Goal: Task Accomplishment & Management: Manage account settings

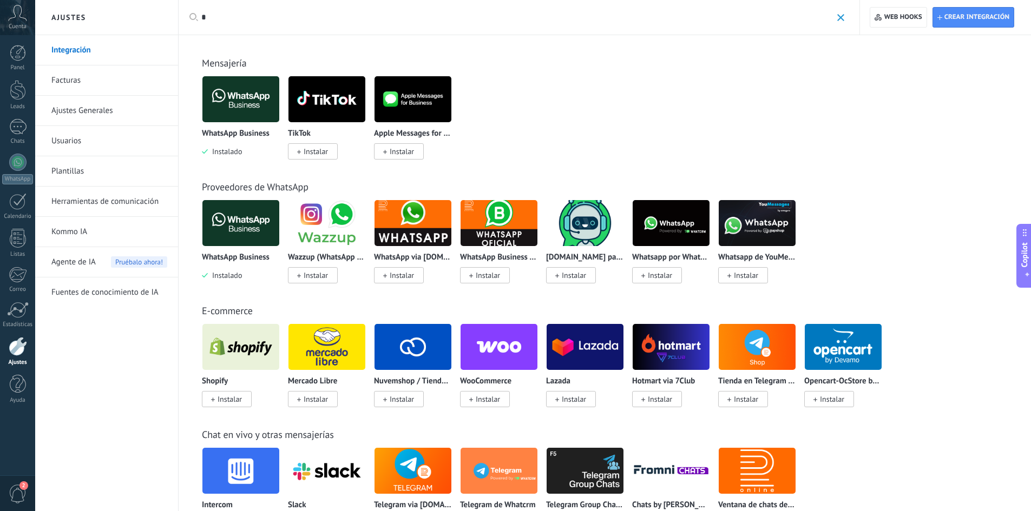
click at [248, 106] on img at bounding box center [240, 99] width 77 height 52
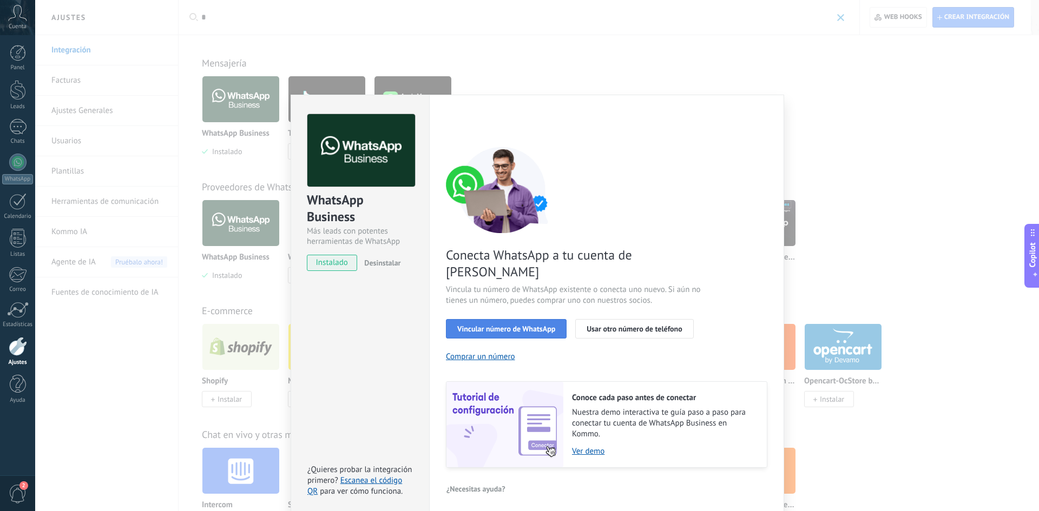
click at [540, 325] on span "Vincular número de WhatsApp" at bounding box center [506, 329] width 98 height 8
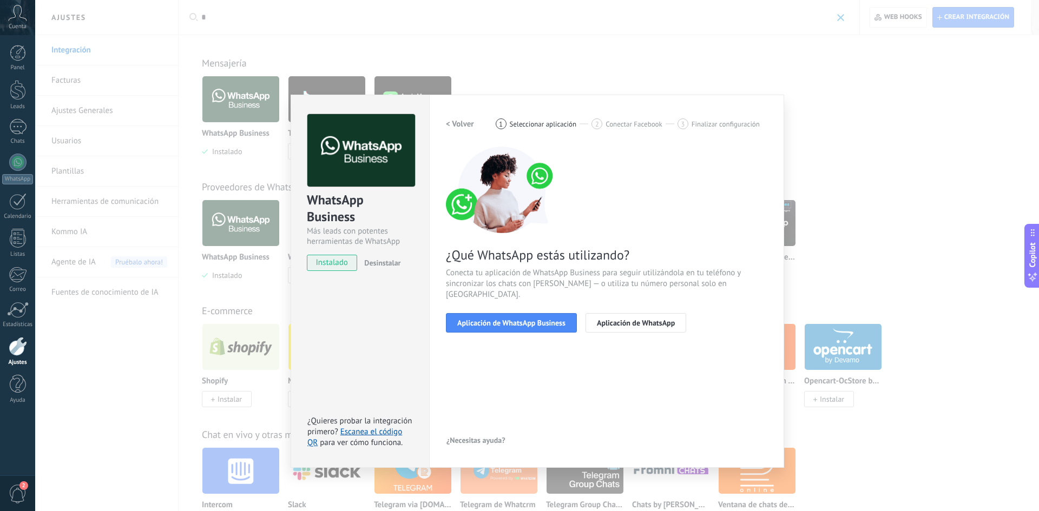
click at [540, 319] on span "Aplicación de WhatsApp Business" at bounding box center [511, 323] width 108 height 8
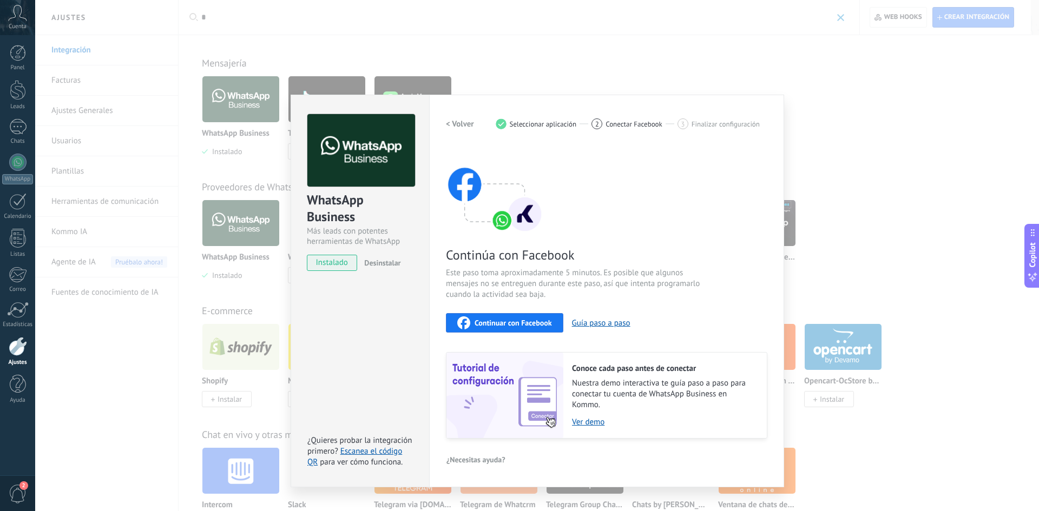
click at [541, 321] on span "Continuar con Facebook" at bounding box center [512, 323] width 77 height 8
click at [466, 123] on h2 "< Volver" at bounding box center [460, 124] width 28 height 10
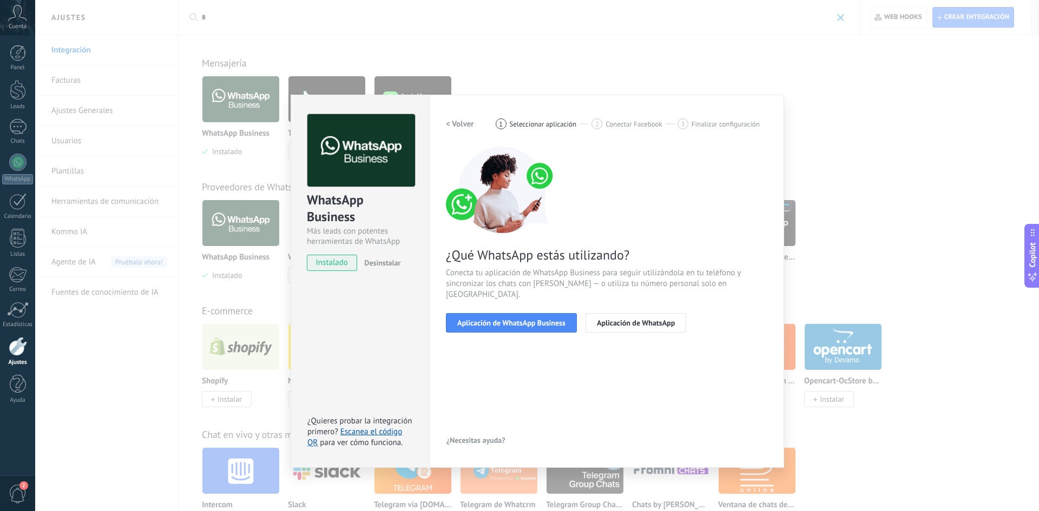
click at [17, 483] on div "2" at bounding box center [17, 494] width 35 height 36
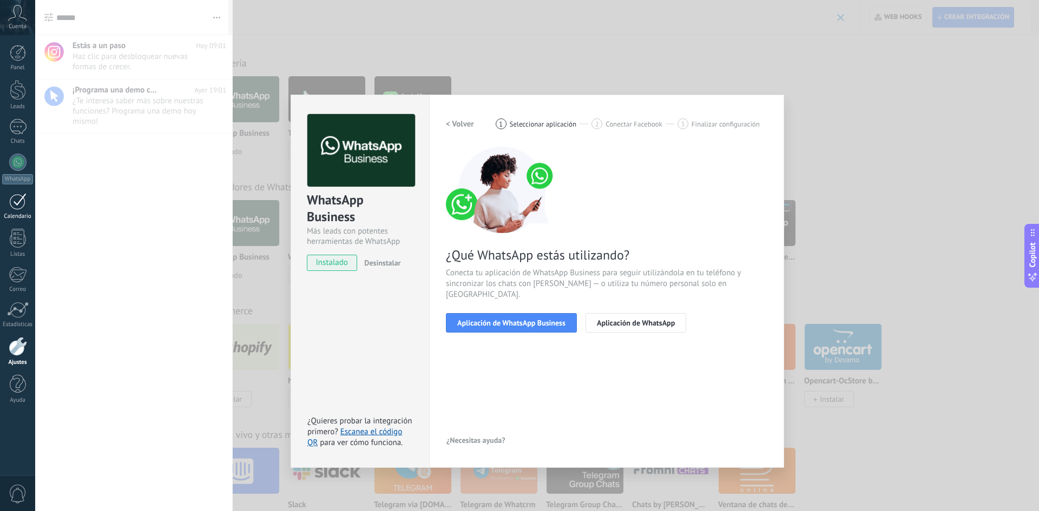
click at [18, 199] on div at bounding box center [17, 201] width 17 height 17
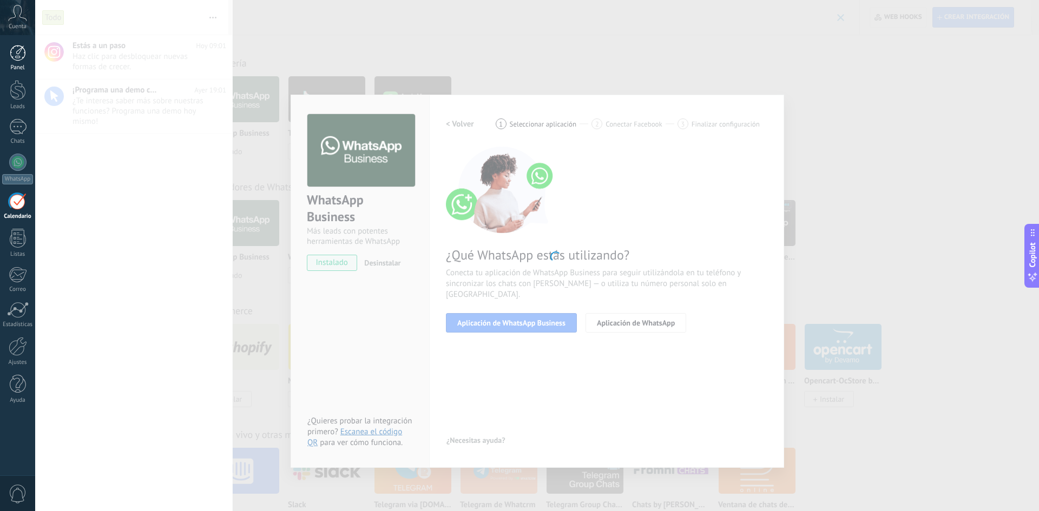
click at [25, 56] on div at bounding box center [18, 53] width 16 height 16
click at [15, 16] on icon at bounding box center [17, 13] width 19 height 16
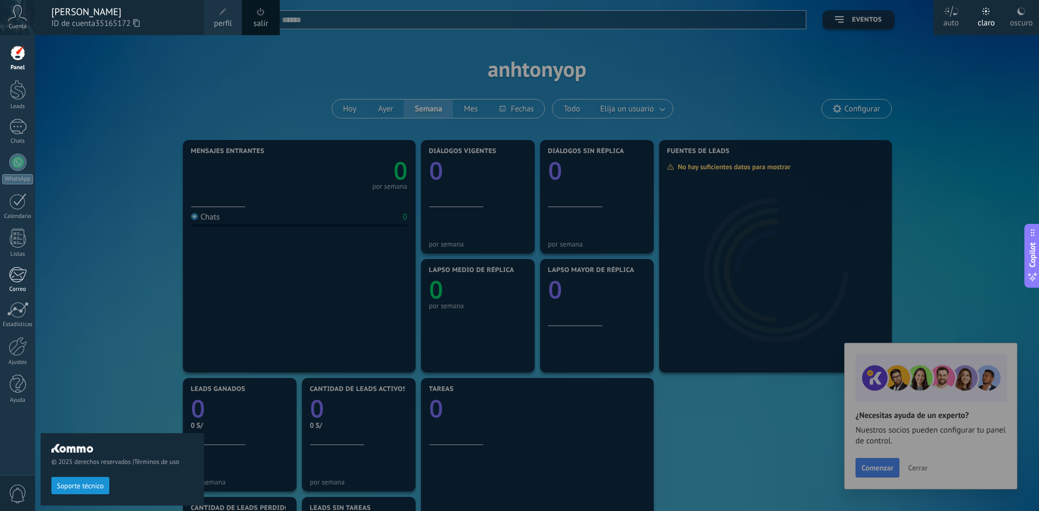
click at [24, 282] on div at bounding box center [18, 275] width 18 height 16
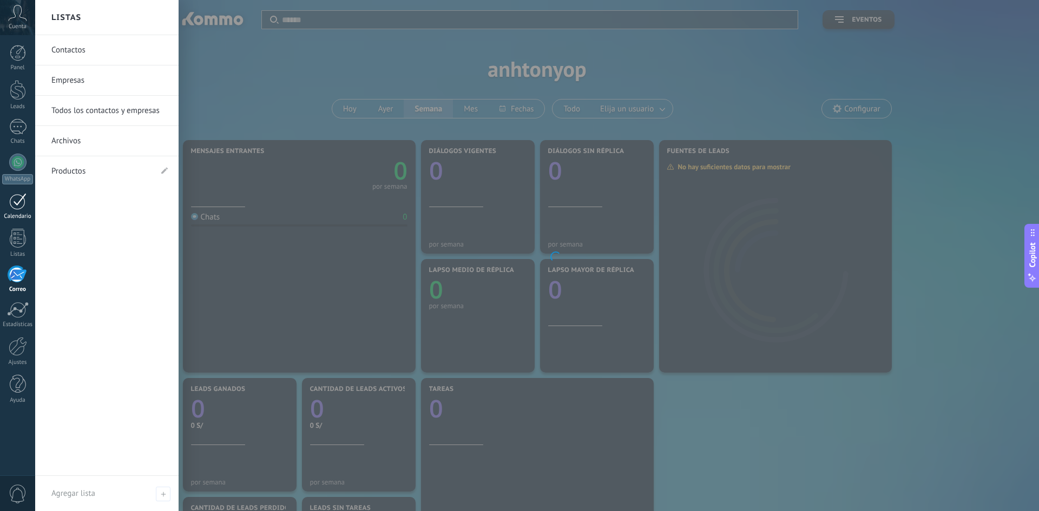
click at [17, 207] on div at bounding box center [17, 201] width 17 height 17
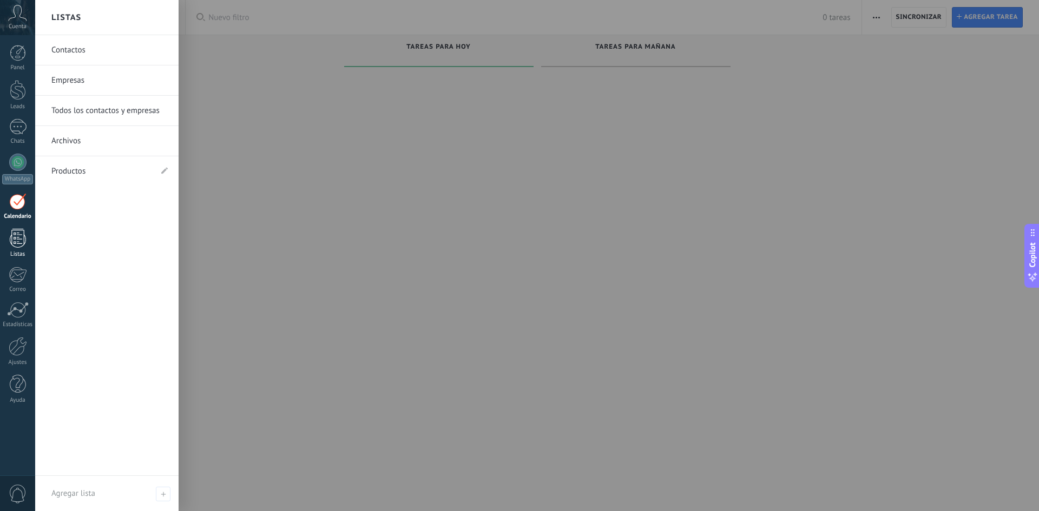
click at [18, 245] on div at bounding box center [18, 238] width 16 height 19
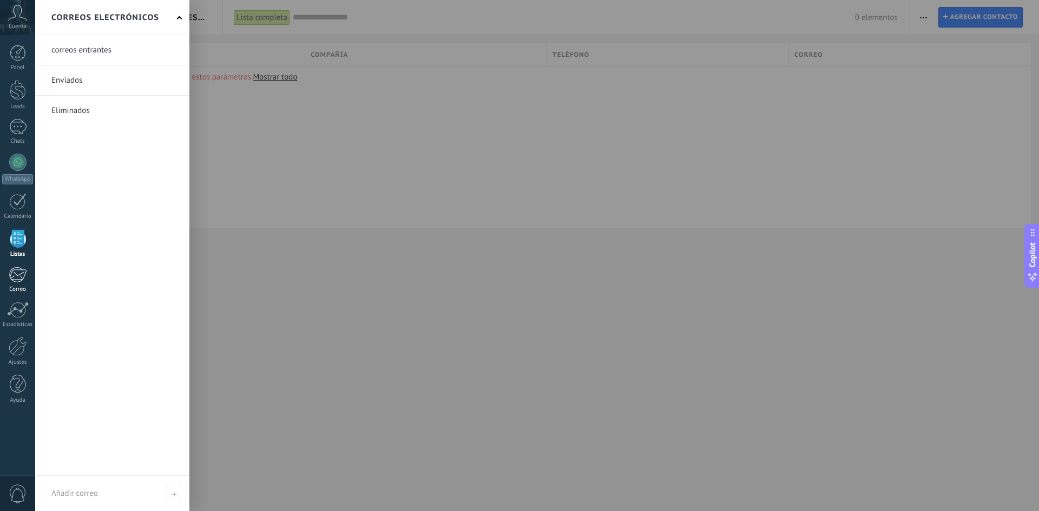
click at [16, 287] on div "Correo" at bounding box center [17, 289] width 31 height 7
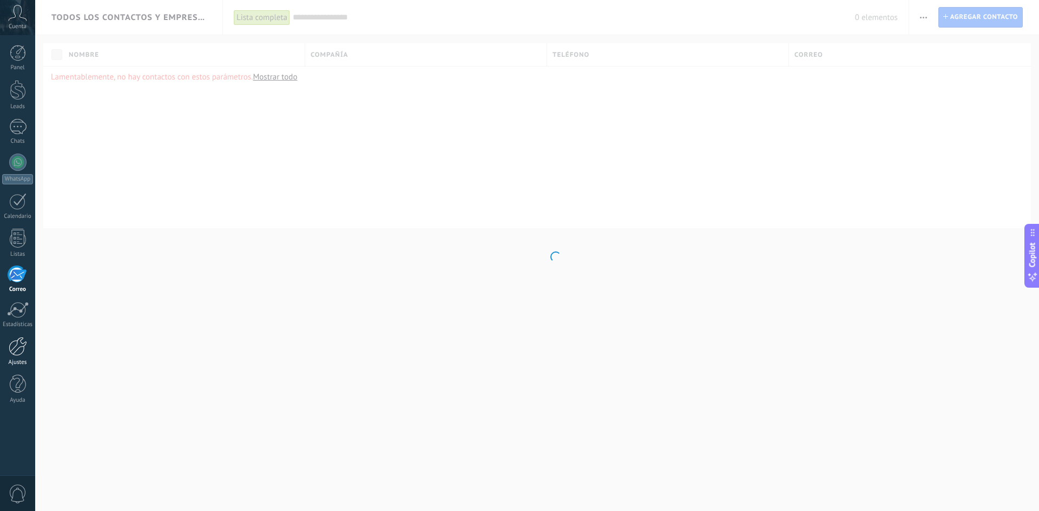
click at [22, 346] on div at bounding box center [18, 346] width 18 height 19
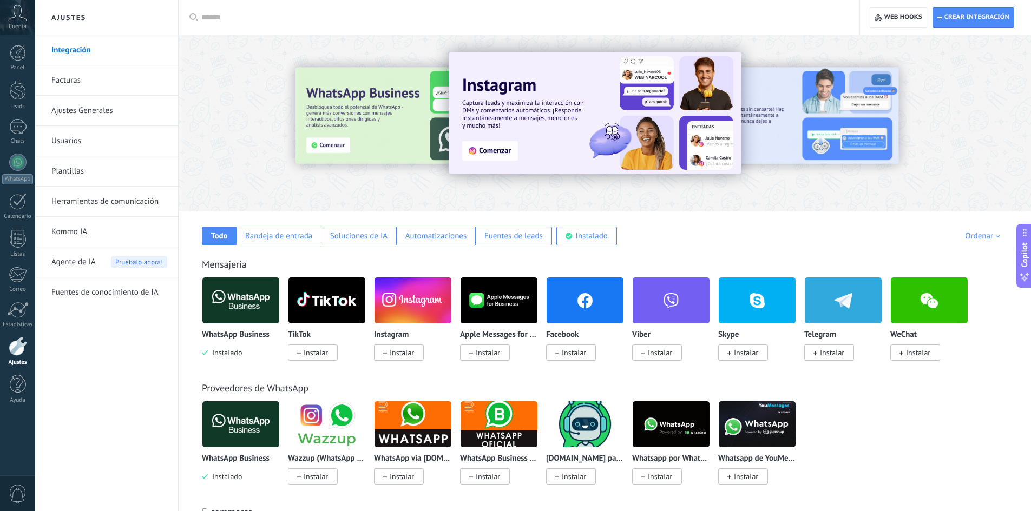
click at [96, 144] on link "Usuarios" at bounding box center [109, 141] width 116 height 30
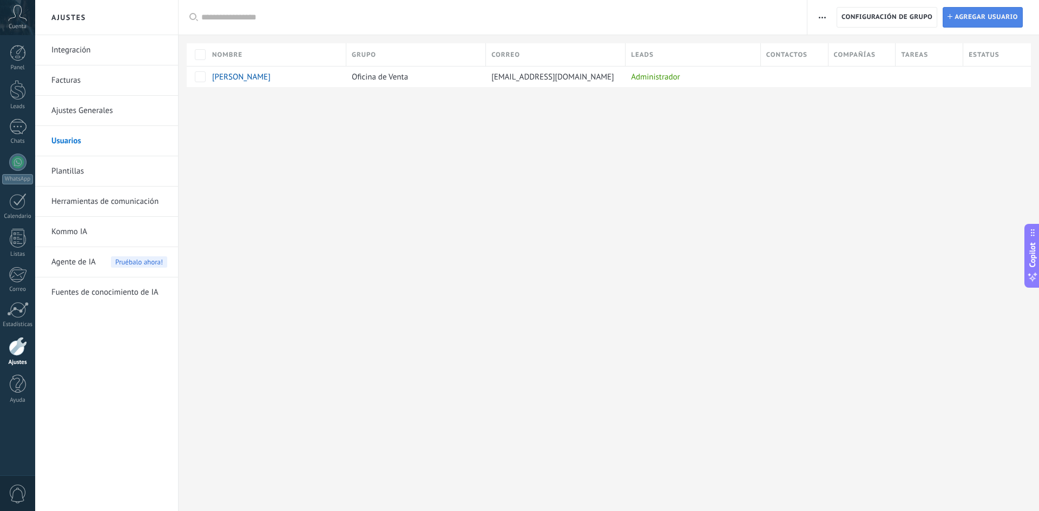
click at [959, 22] on span "Agregar usuario" at bounding box center [985, 17] width 63 height 19
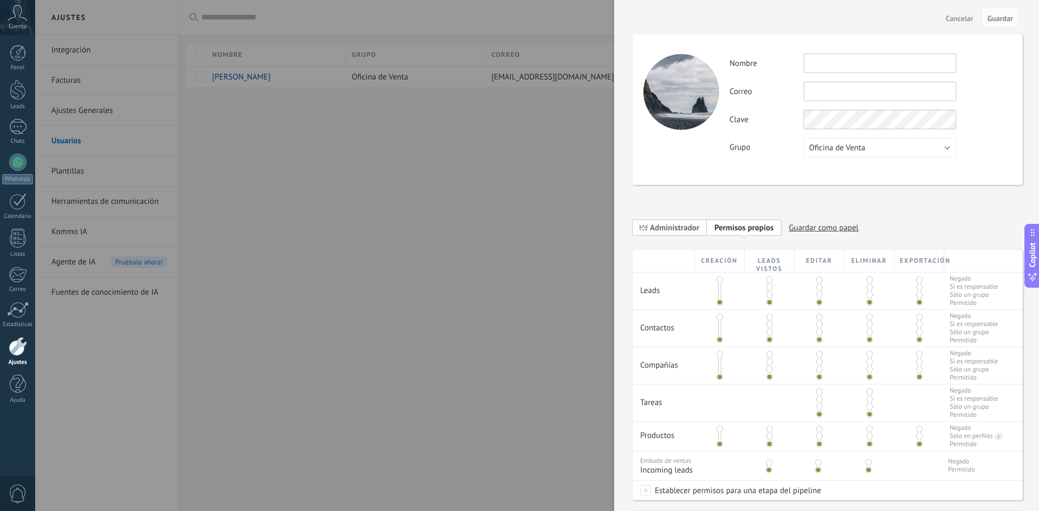
click at [684, 228] on span "Administrador" at bounding box center [674, 228] width 49 height 10
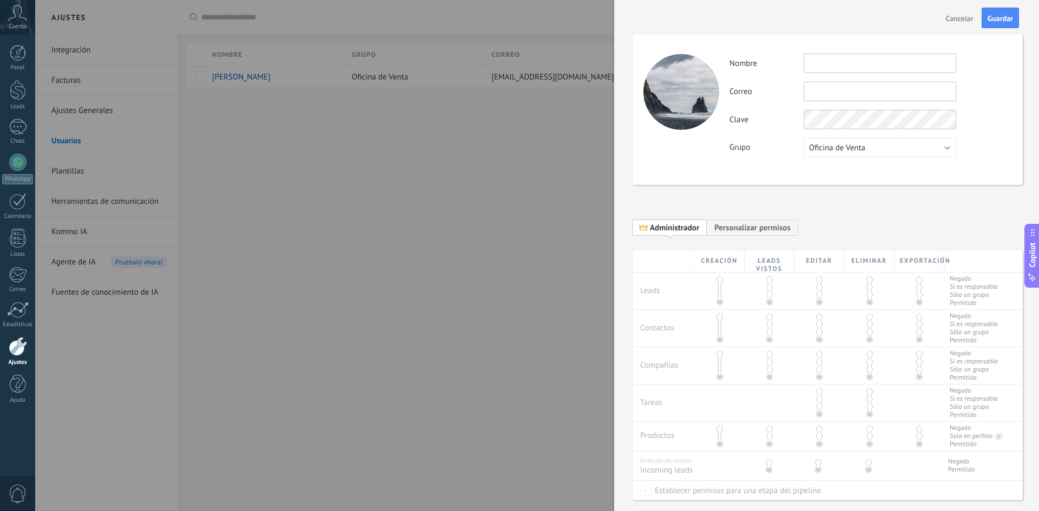
click at [872, 66] on input "text" at bounding box center [879, 63] width 153 height 19
click at [822, 89] on input "text" at bounding box center [879, 91] width 153 height 19
click at [820, 69] on input "text" at bounding box center [879, 63] width 153 height 19
click at [855, 95] on input "text" at bounding box center [879, 91] width 153 height 19
paste input "**********"
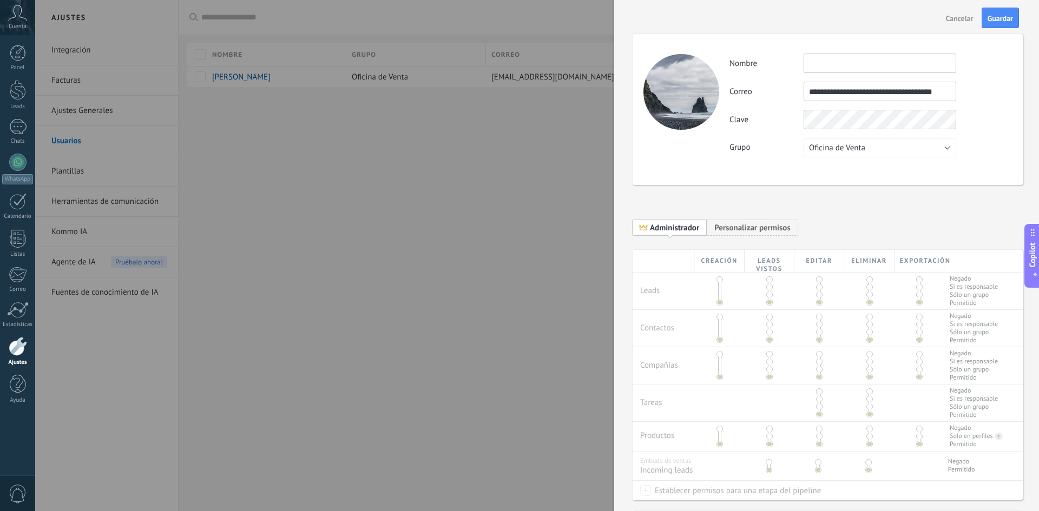
scroll to position [0, 9]
type input "**********"
click at [821, 61] on input "text" at bounding box center [879, 63] width 153 height 19
type input "********"
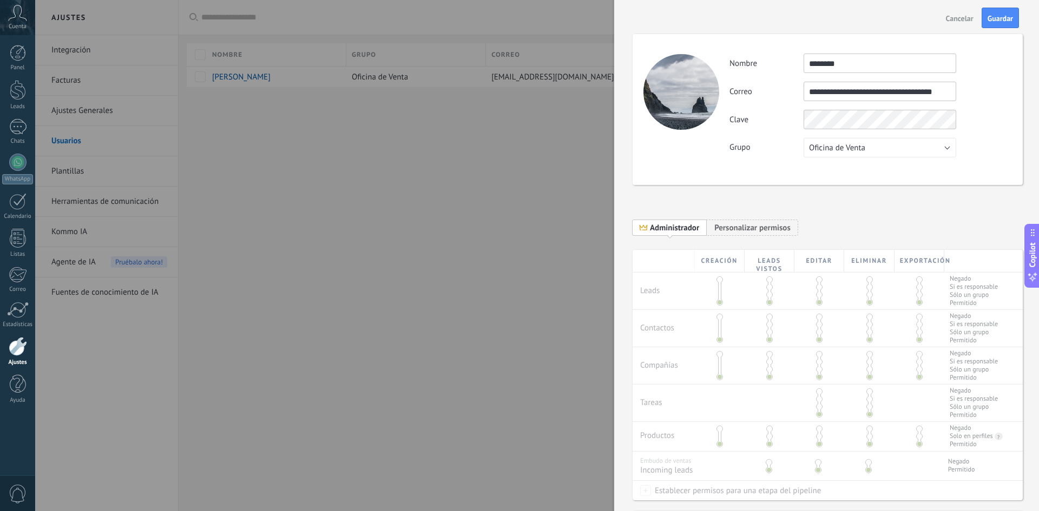
click at [1004, 78] on div "**********" at bounding box center [870, 106] width 282 height 104
click at [840, 65] on input "********" at bounding box center [879, 63] width 153 height 19
type input "**********"
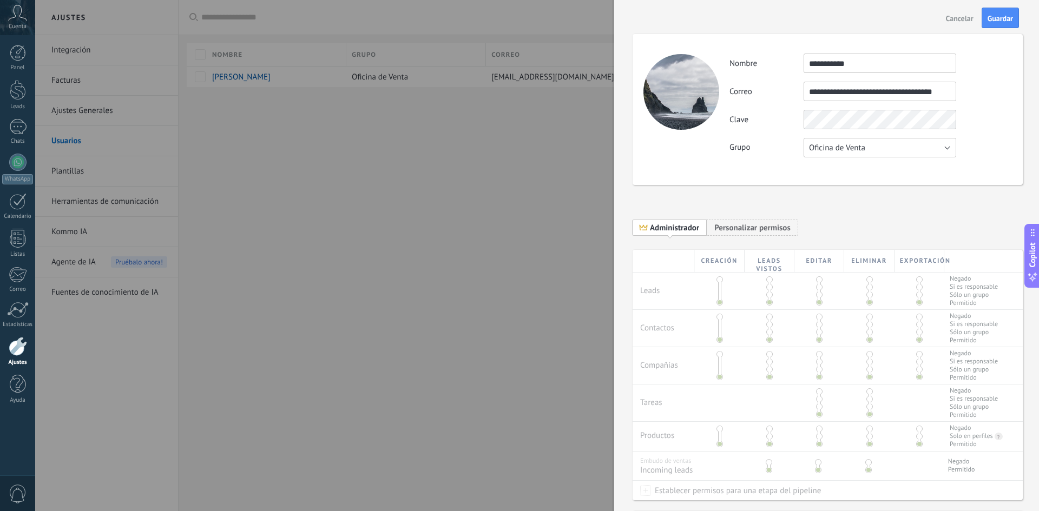
click at [896, 147] on button "Oficina de Venta" at bounding box center [879, 147] width 153 height 19
click at [896, 147] on span "Oficina de Venta" at bounding box center [874, 148] width 155 height 10
click at [911, 189] on div "**********" at bounding box center [827, 307] width 390 height 591
click at [928, 155] on button "Oficina de Venta" at bounding box center [879, 147] width 153 height 19
click at [914, 168] on span "Usuarios libres" at bounding box center [874, 166] width 155 height 10
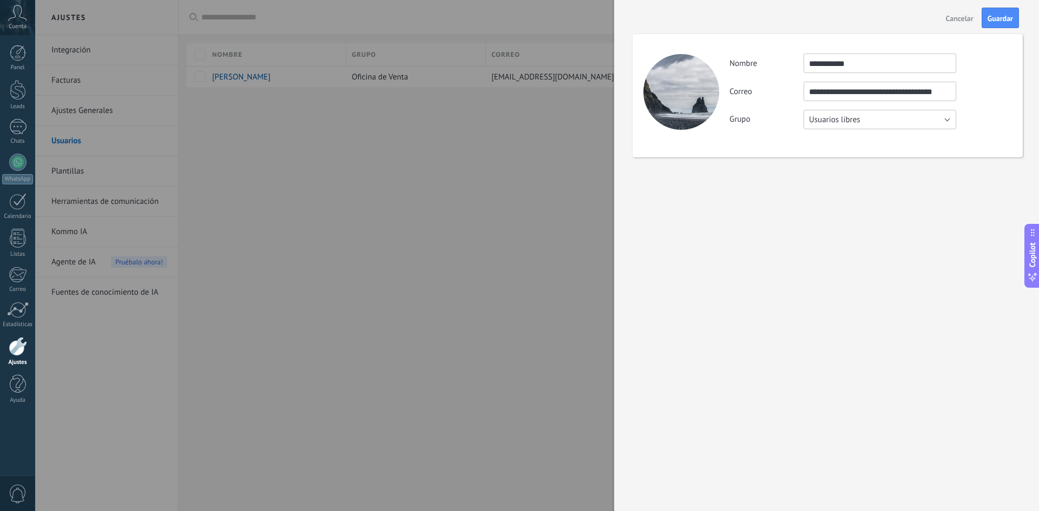
click at [896, 119] on button "Usuarios libres" at bounding box center [879, 119] width 153 height 19
click at [867, 117] on span "Oficina de Venta" at bounding box center [874, 120] width 155 height 10
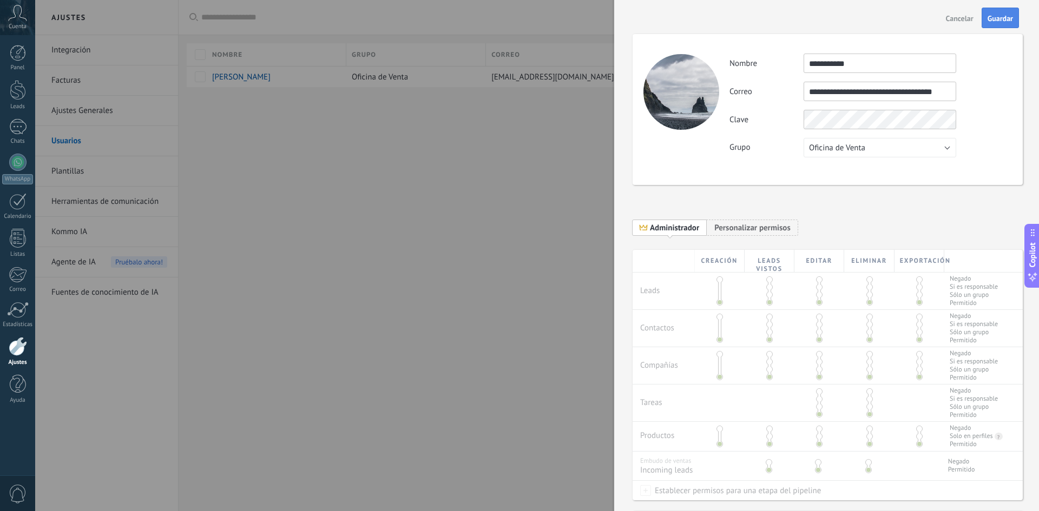
click at [995, 21] on span "Guardar" at bounding box center [999, 19] width 25 height 8
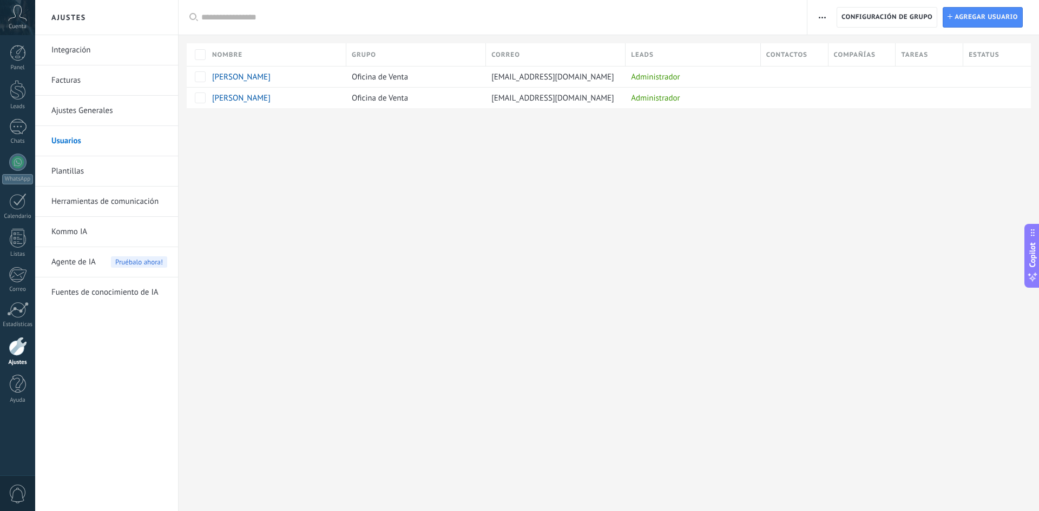
click at [439, 179] on div "Ajustes Integración Facturas Ajustes Generales Usuarios Plantillas Herramientas…" at bounding box center [537, 255] width 1004 height 511
click at [68, 114] on link "Ajustes Generales" at bounding box center [109, 111] width 116 height 30
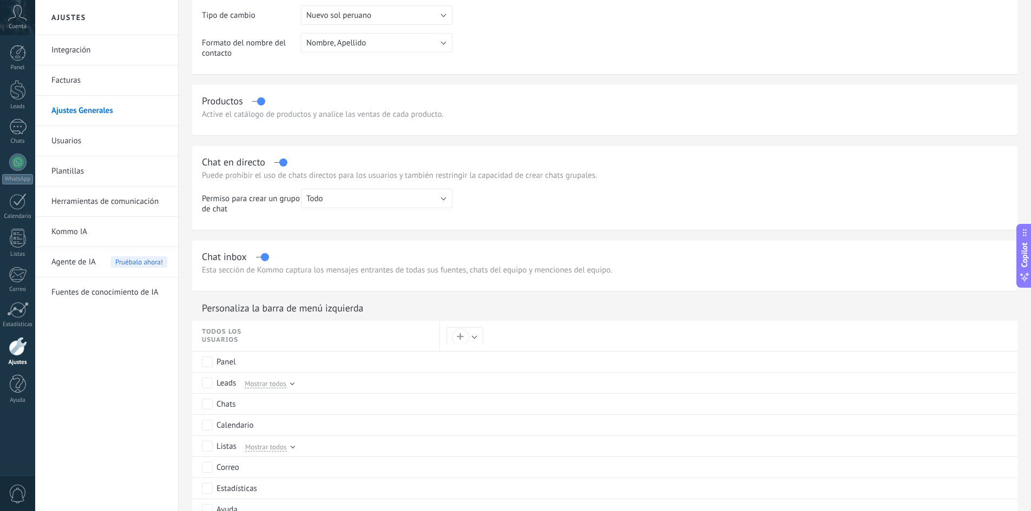
scroll to position [270, 0]
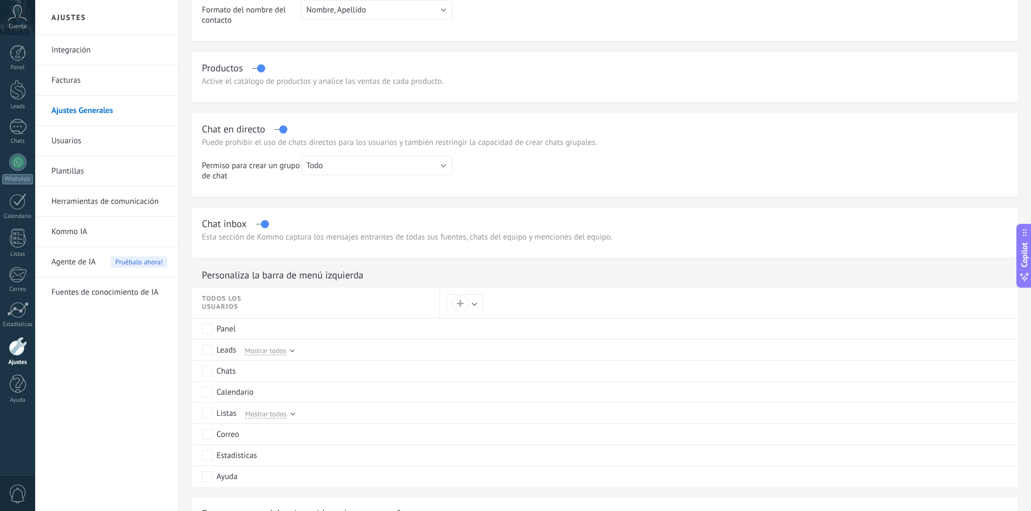
click at [286, 129] on label at bounding box center [280, 129] width 12 height 1
click at [283, 128] on div "Chat en directo" at bounding box center [605, 129] width 806 height 12
click at [279, 129] on label at bounding box center [280, 129] width 12 height 1
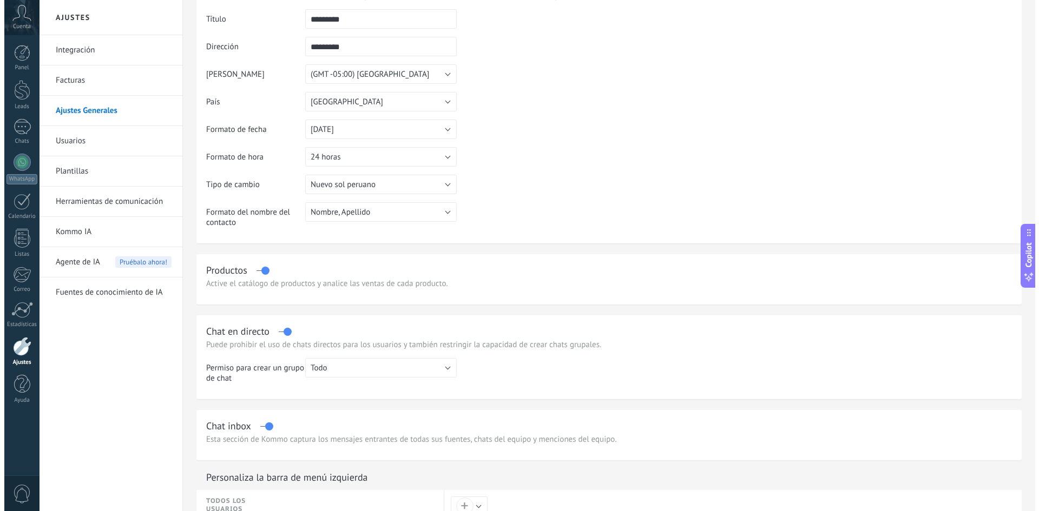
scroll to position [0, 0]
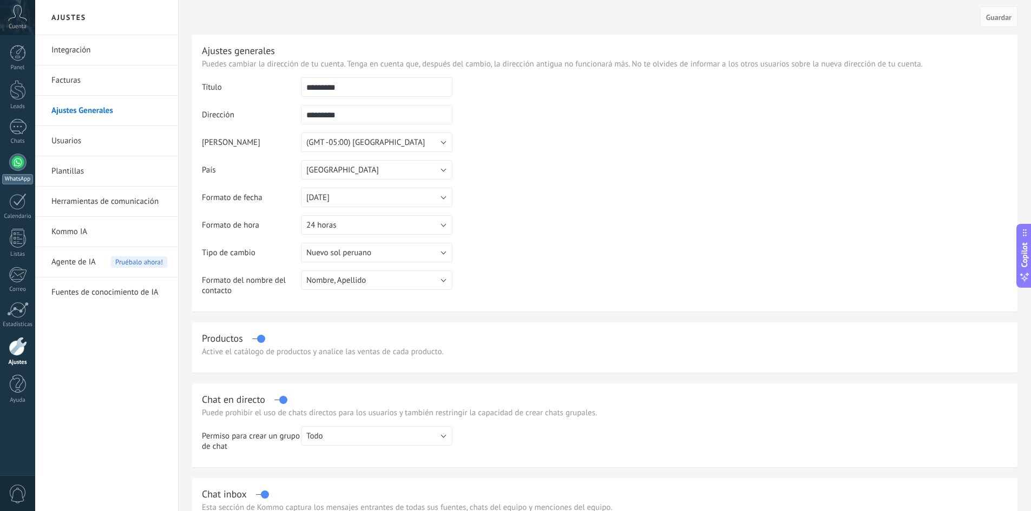
click at [23, 175] on div "WhatsApp" at bounding box center [17, 179] width 31 height 10
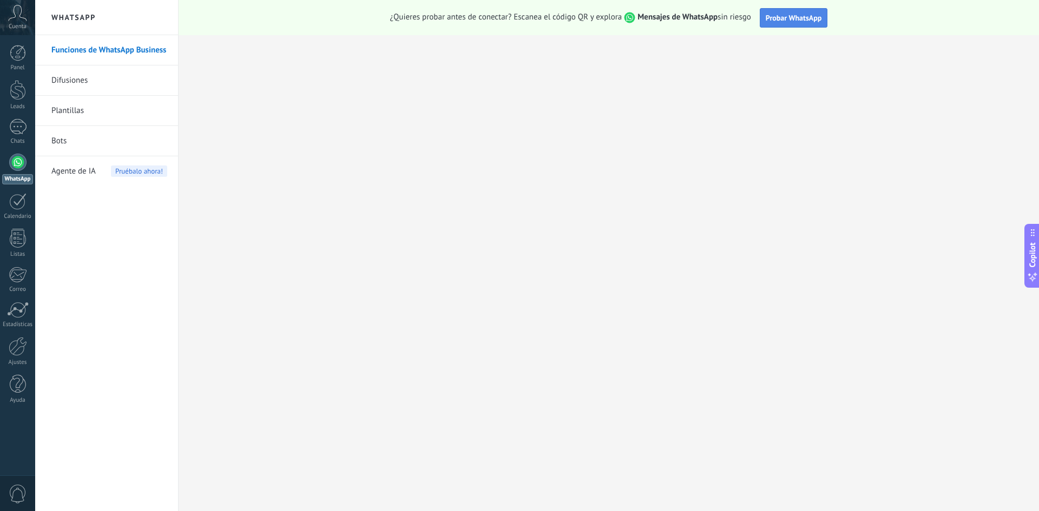
click at [777, 21] on span "Probar WhatsApp" at bounding box center [793, 18] width 56 height 10
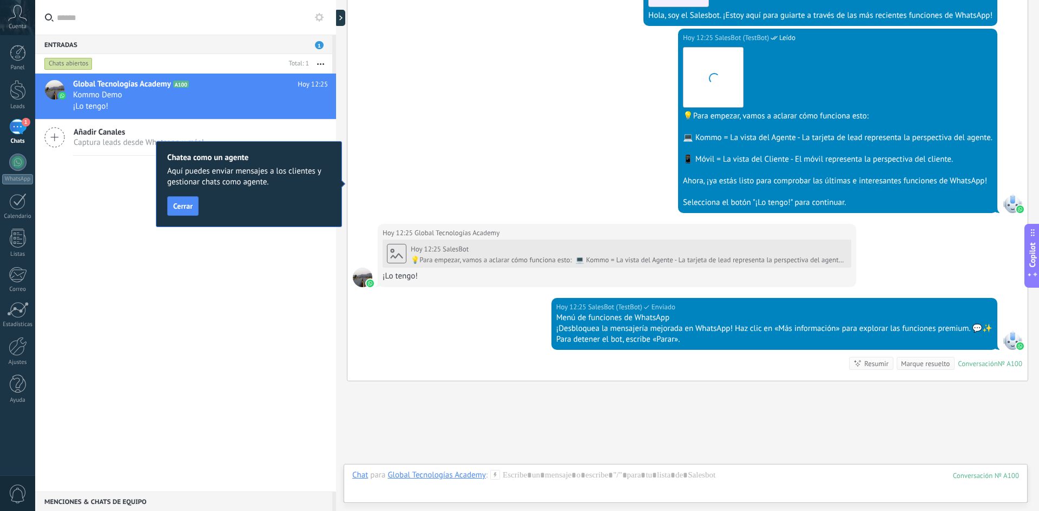
scroll to position [342, 0]
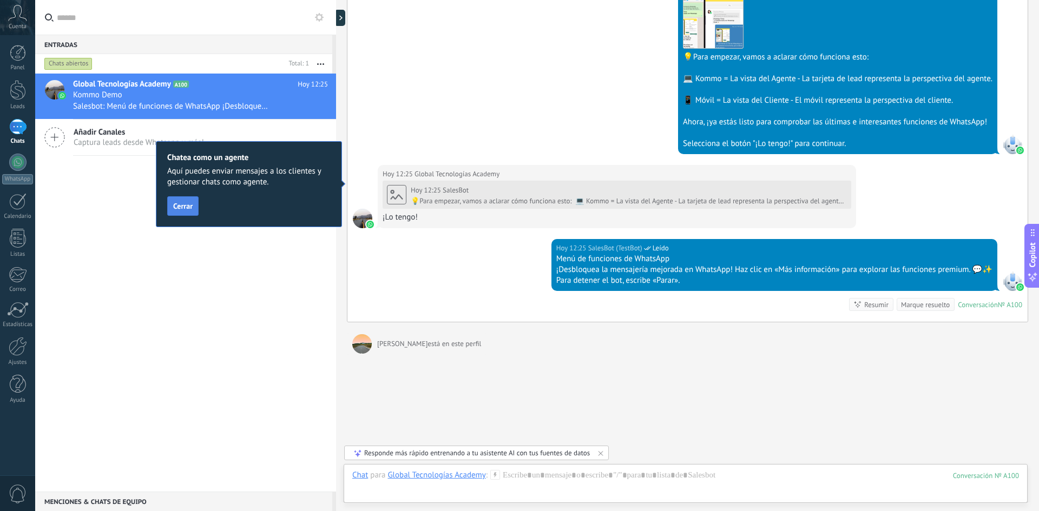
click at [195, 207] on button "Cerrar" at bounding box center [182, 205] width 31 height 19
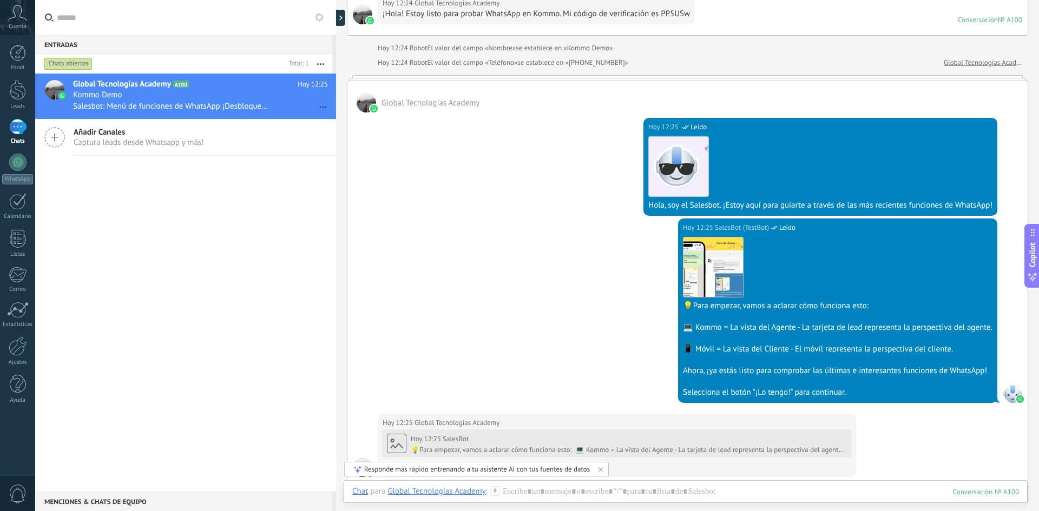
scroll to position [0, 0]
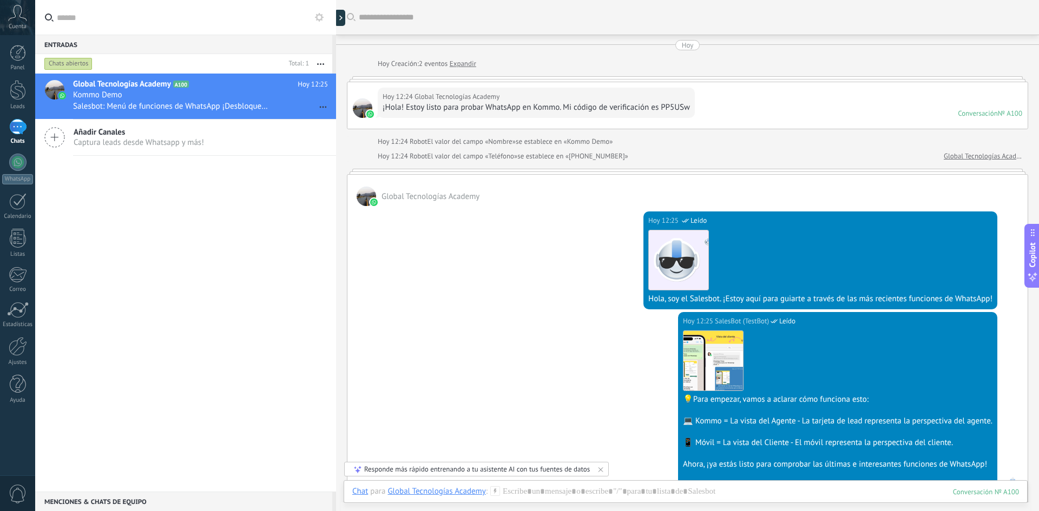
click at [515, 108] on div "¡Hola! Estoy listo para probar WhatsApp en Kommo. Mi código de verificación es …" at bounding box center [535, 107] width 307 height 11
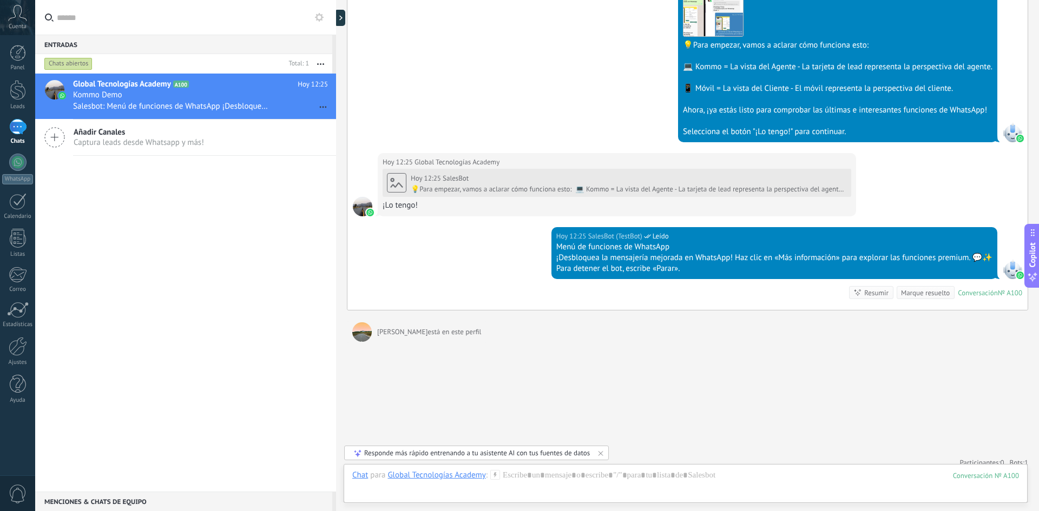
scroll to position [364, 0]
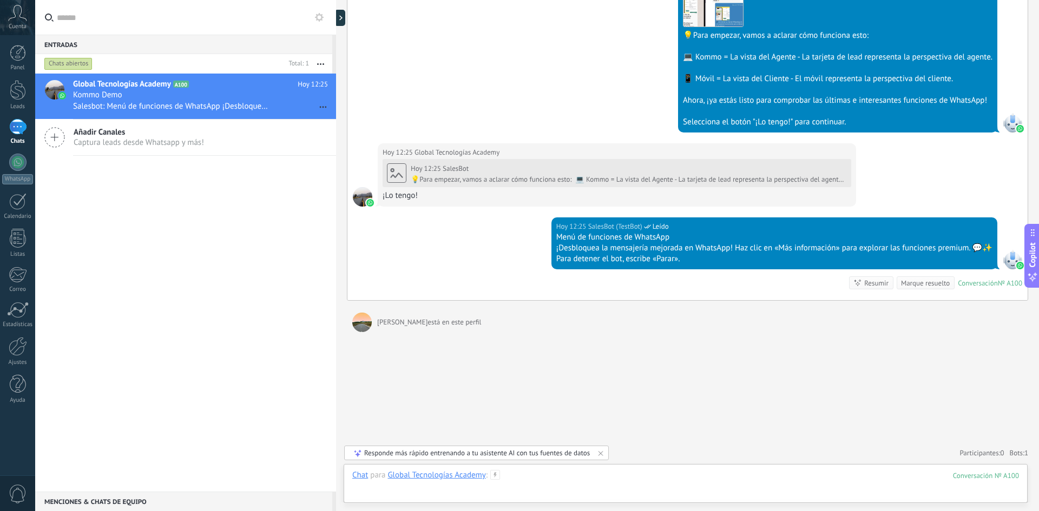
click at [882, 476] on div at bounding box center [685, 486] width 666 height 32
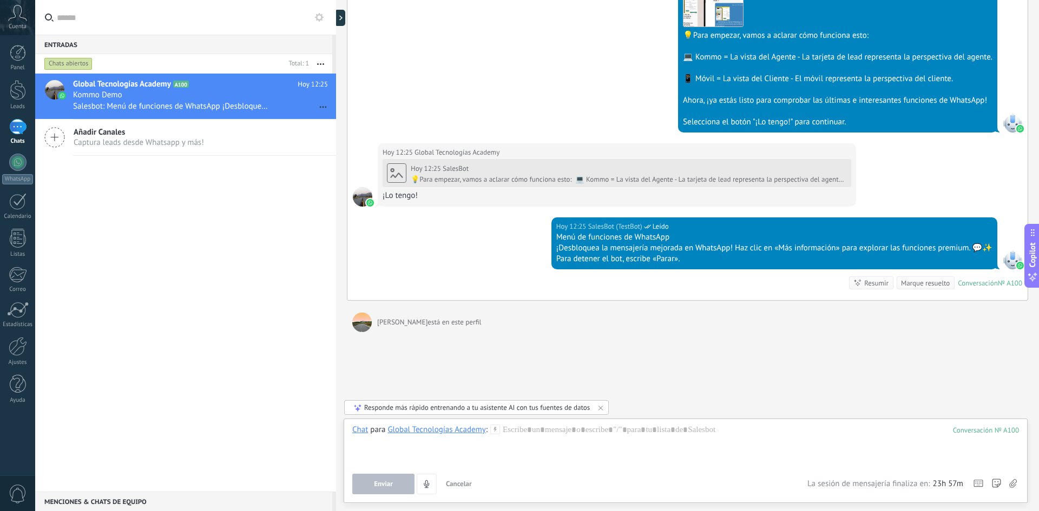
click at [882, 476] on div "Enviar Cancelar Rastrear clics en links ? Reducir links largos y rastrear clics…" at bounding box center [685, 484] width 666 height 21
click at [727, 463] on div at bounding box center [685, 445] width 666 height 41
click at [469, 485] on span "Cancelar" at bounding box center [459, 483] width 26 height 9
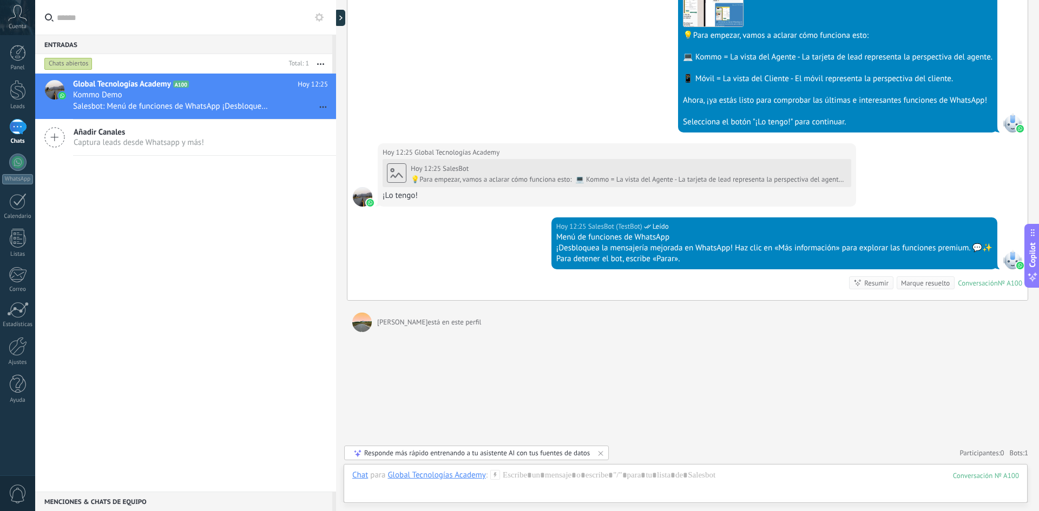
click at [523, 453] on div "Responde más rápido entrenando a tu asistente AI con tus fuentes de datos" at bounding box center [477, 452] width 226 height 9
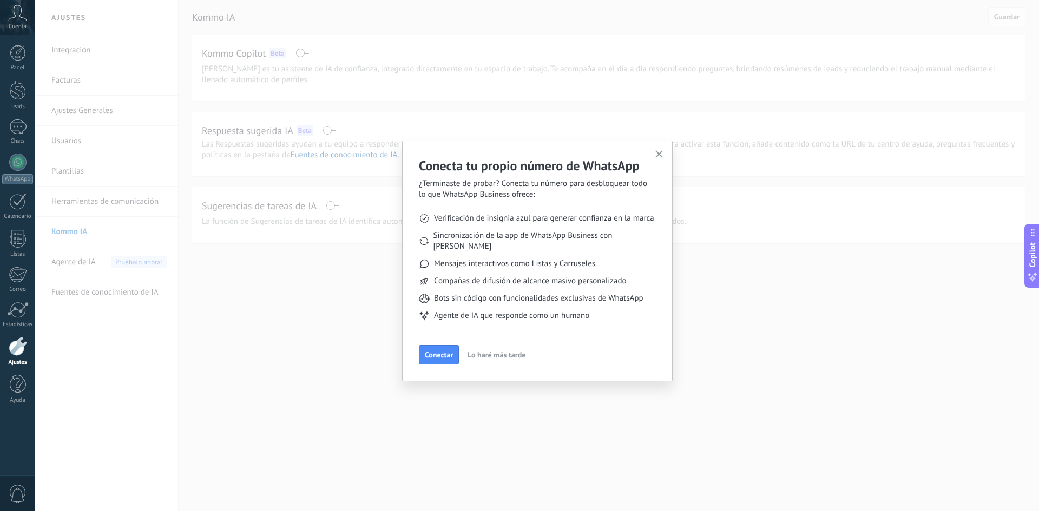
click at [657, 153] on use "button" at bounding box center [659, 154] width 8 height 8
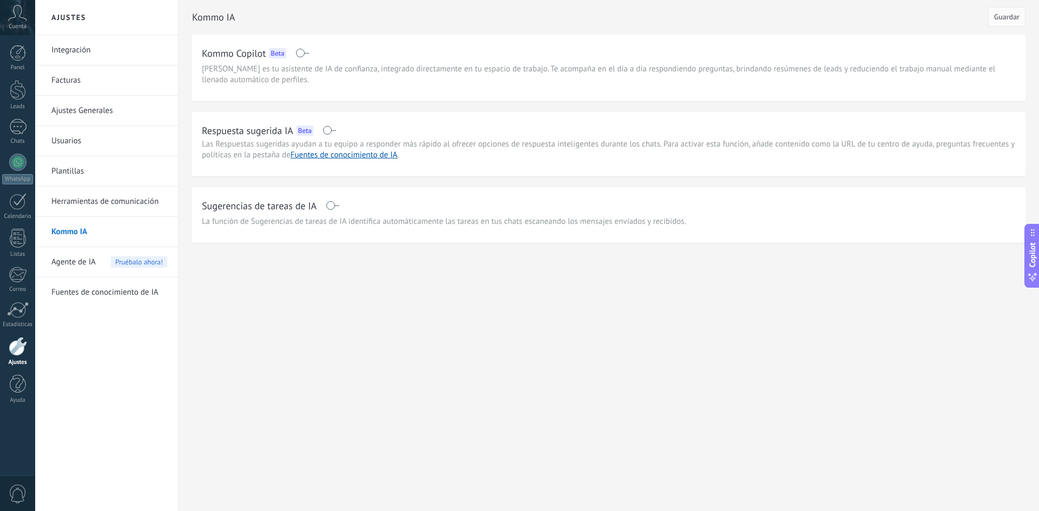
click at [22, 153] on div "Panel Leads 1 Chats WhatsApp Clientes" at bounding box center [17, 230] width 35 height 370
click at [19, 161] on div at bounding box center [17, 162] width 17 height 17
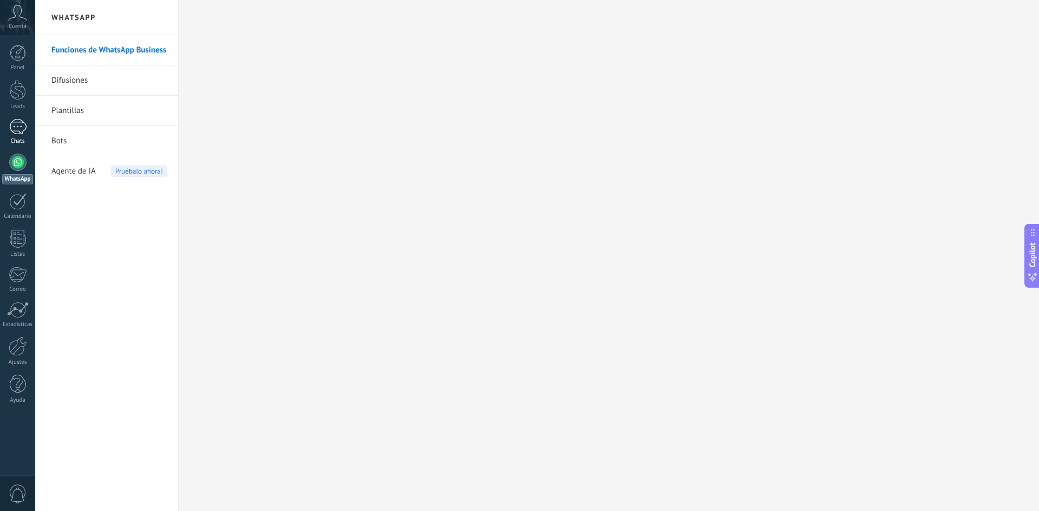
click at [18, 133] on div "1" at bounding box center [17, 127] width 17 height 16
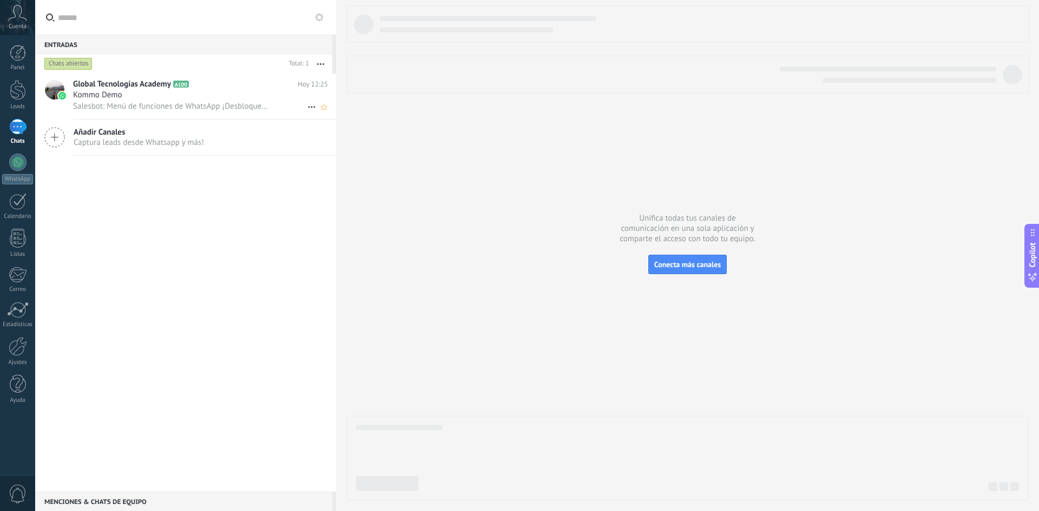
click at [232, 104] on span "Salesbot: Menú de funciones de WhatsApp ¡Desbloquea la mensajería mejorada en W…" at bounding box center [170, 106] width 195 height 10
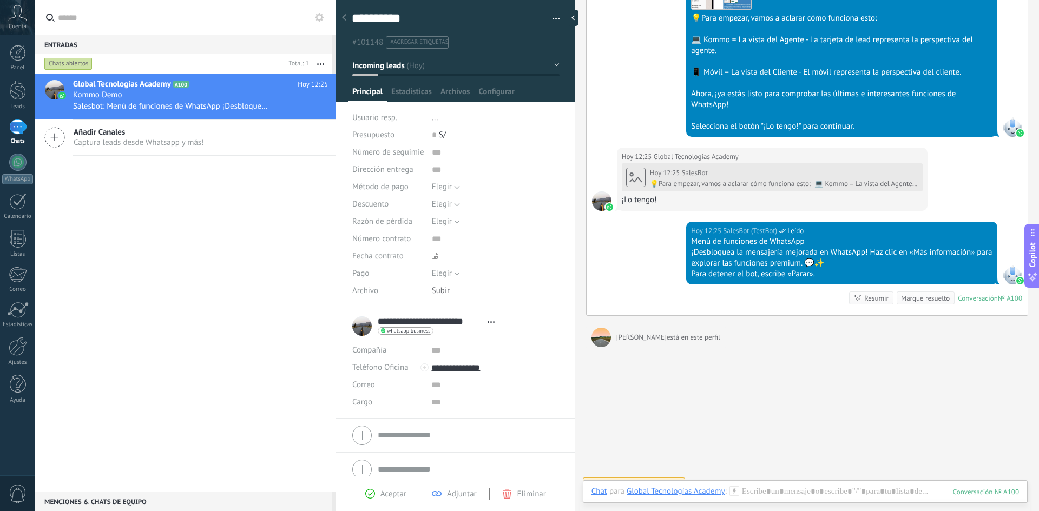
scroll to position [418, 0]
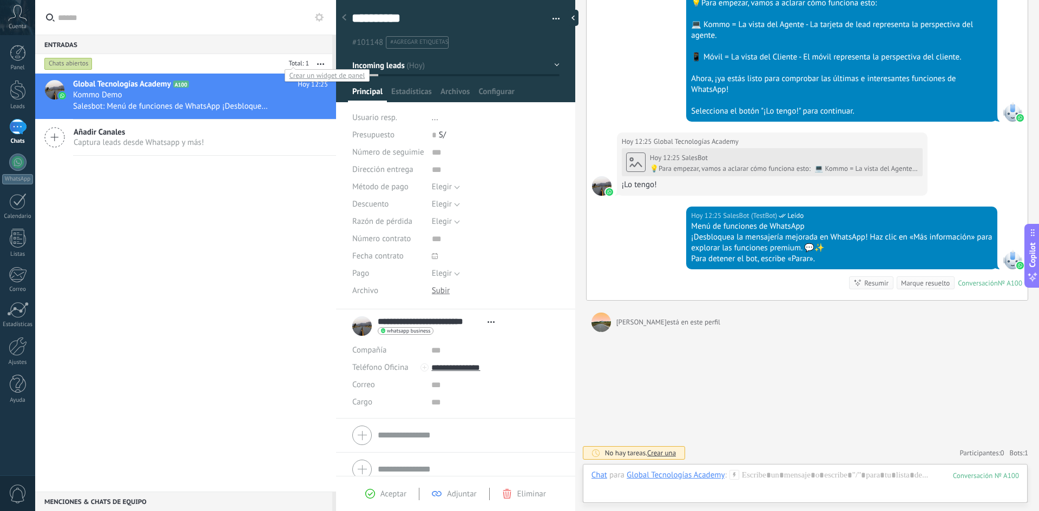
click at [301, 63] on div at bounding box center [297, 64] width 24 height 11
click at [252, 47] on div "Entradas 0" at bounding box center [183, 44] width 297 height 19
click at [320, 59] on button "button" at bounding box center [320, 63] width 23 height 19
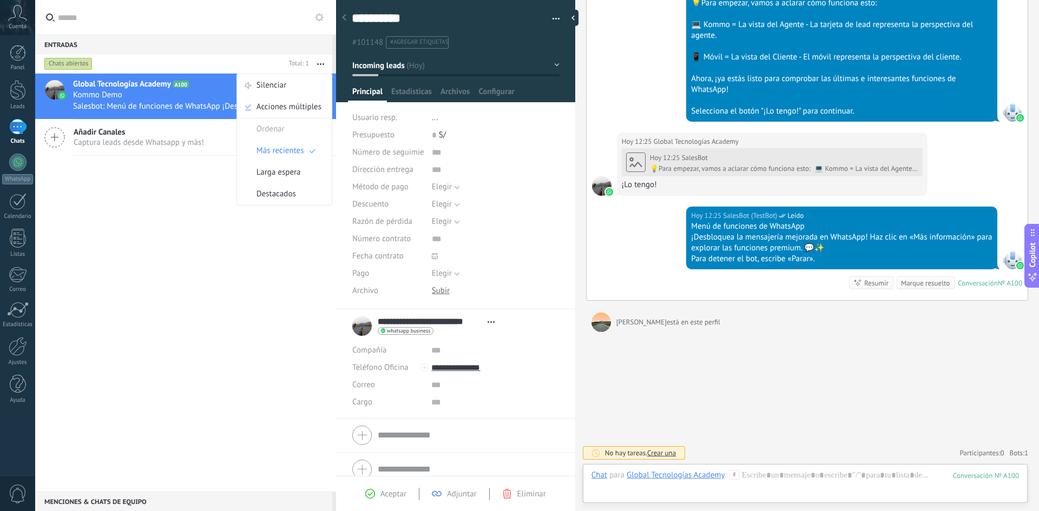
click at [128, 237] on div "Global Tecnologías Academy A100 [DATE] 12:25 Kommo Demo Salesbot: Menú de funci…" at bounding box center [185, 283] width 301 height 418
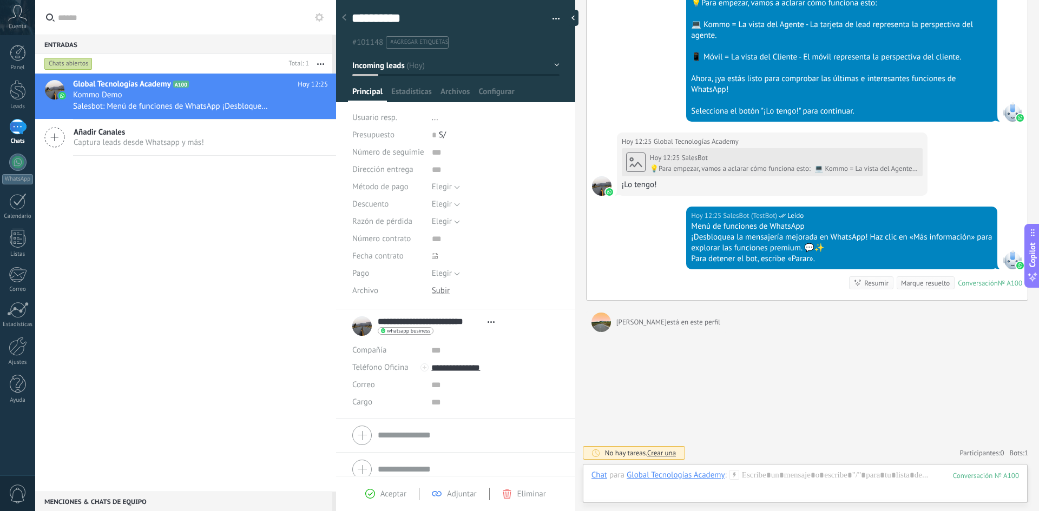
scroll to position [386, 0]
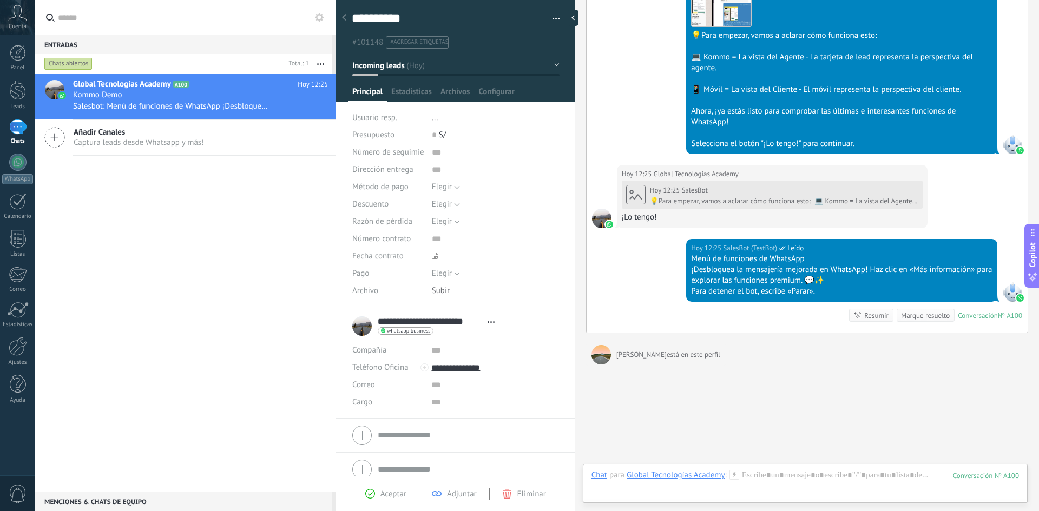
drag, startPoint x: 576, startPoint y: 14, endPoint x: 529, endPoint y: 138, distance: 133.5
click at [533, 106] on div "**********" at bounding box center [687, 255] width 703 height 511
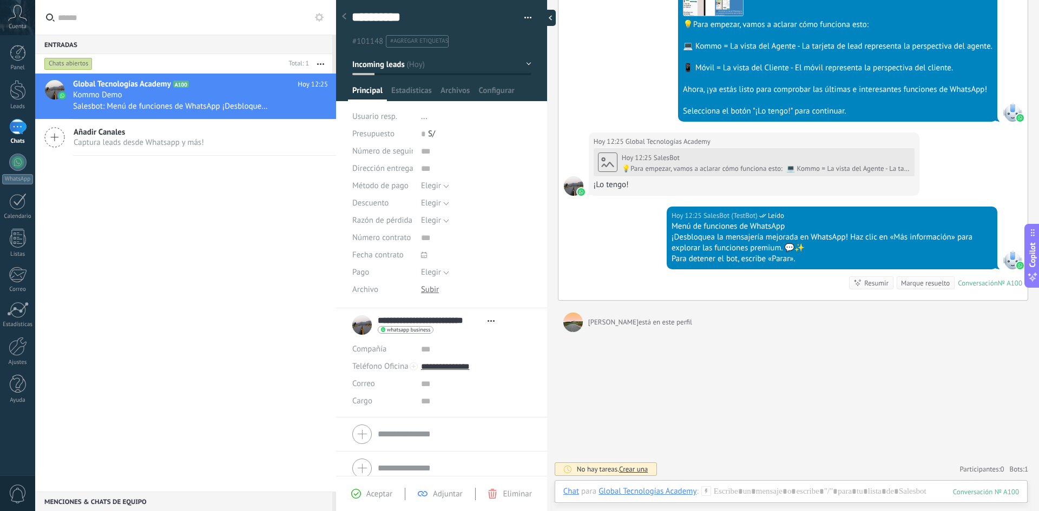
scroll to position [0, 0]
drag, startPoint x: 533, startPoint y: 18, endPoint x: 570, endPoint y: 27, distance: 37.3
click at [556, 26] on div at bounding box center [547, 18] width 16 height 16
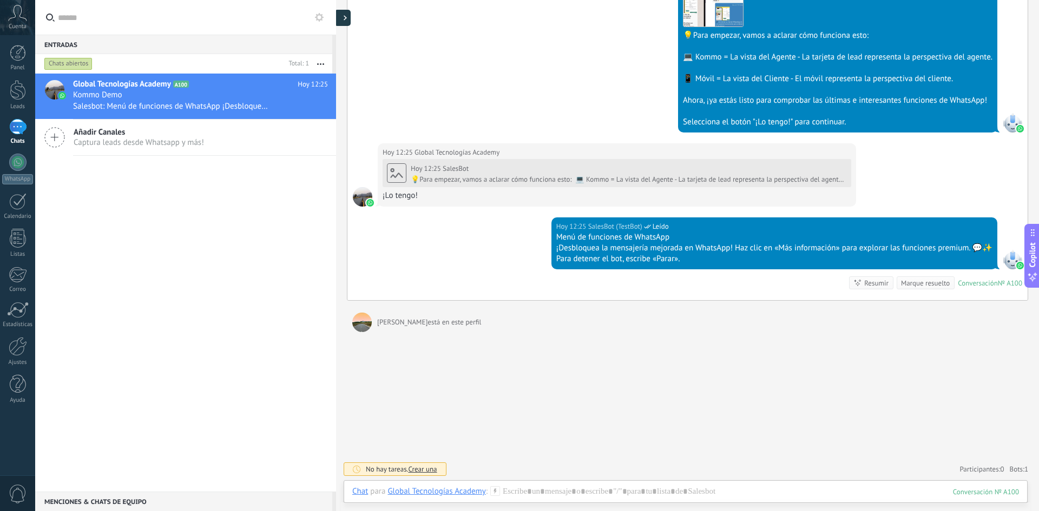
scroll to position [364, 0]
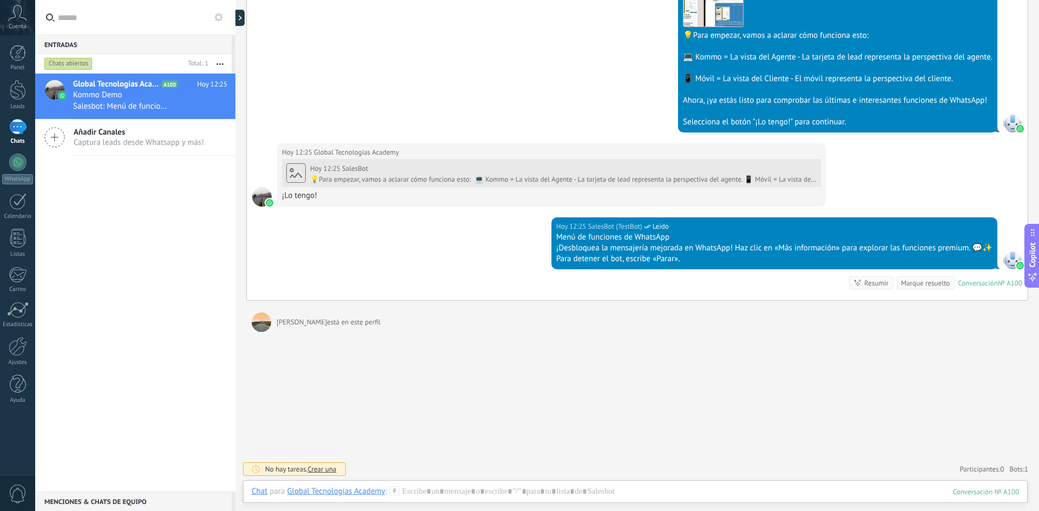
click at [194, 42] on div "Entradas 0 Chats abiertos Total: 1 Silenciar Acciones múltiples Ordenar Más rec…" at bounding box center [537, 255] width 1004 height 511
drag, startPoint x: 242, startPoint y: 18, endPoint x: 314, endPoint y: 14, distance: 72.1
click at [314, 14] on div "**********" at bounding box center [636, 255] width 803 height 511
click at [235, 22] on div at bounding box center [235, 255] width 0 height 511
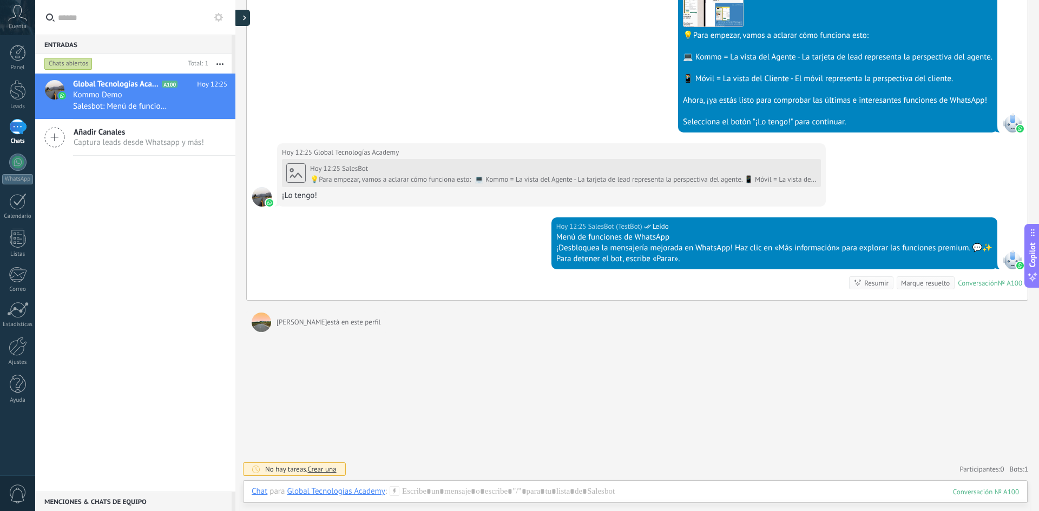
click at [241, 21] on div at bounding box center [242, 18] width 16 height 16
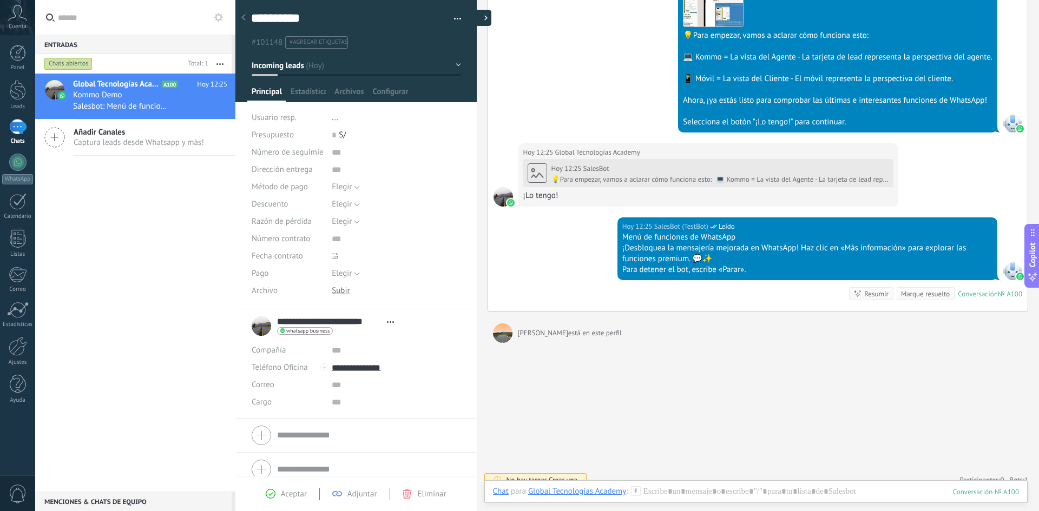
scroll to position [16, 0]
click at [474, 19] on div at bounding box center [477, 18] width 16 height 16
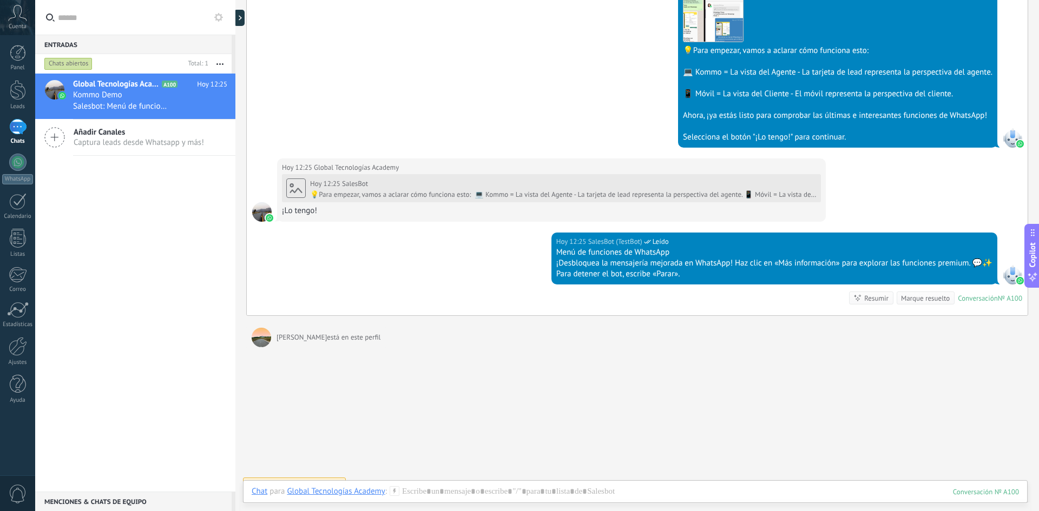
scroll to position [364, 0]
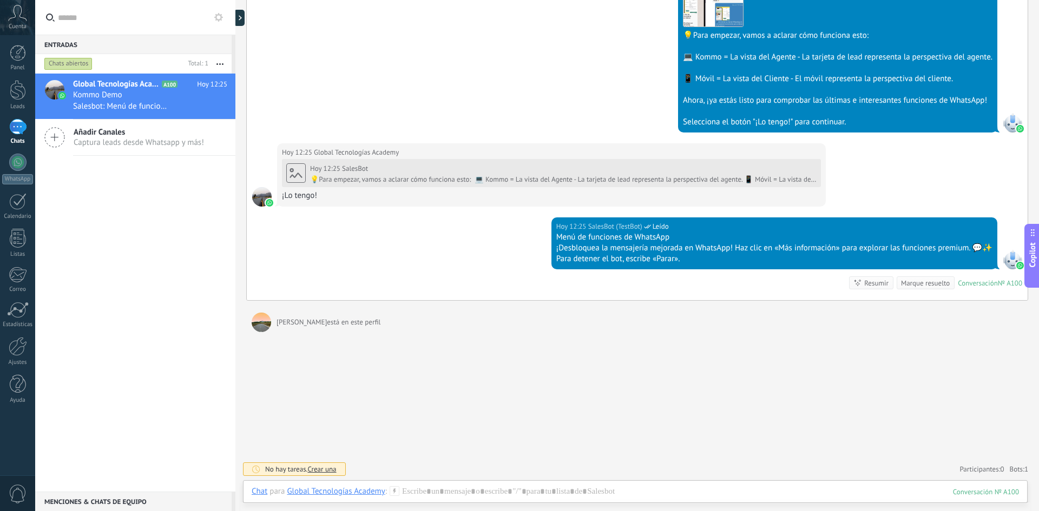
click at [122, 498] on div "Menciones & Chats de equipo 0" at bounding box center [133, 501] width 196 height 19
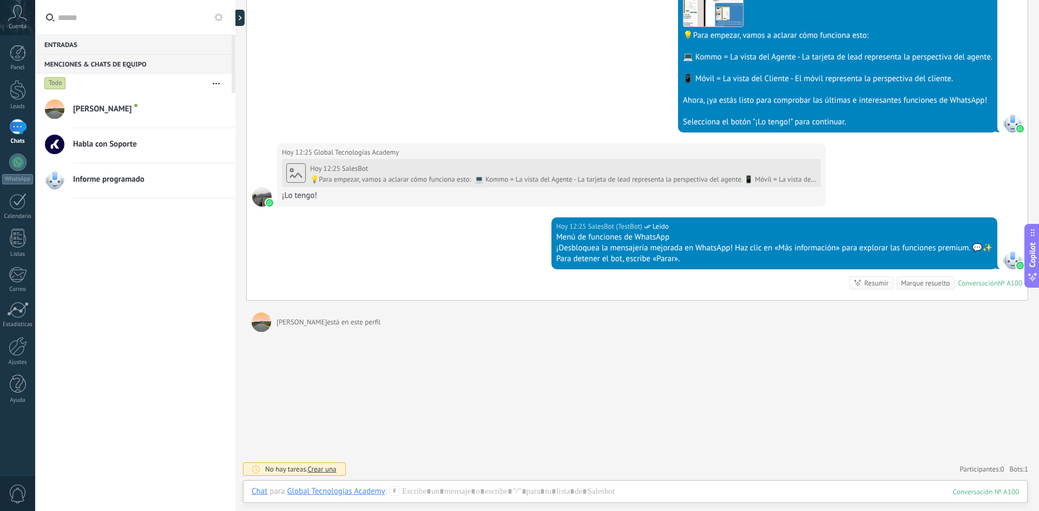
click at [148, 117] on div "[PERSON_NAME]" at bounding box center [154, 110] width 162 height 24
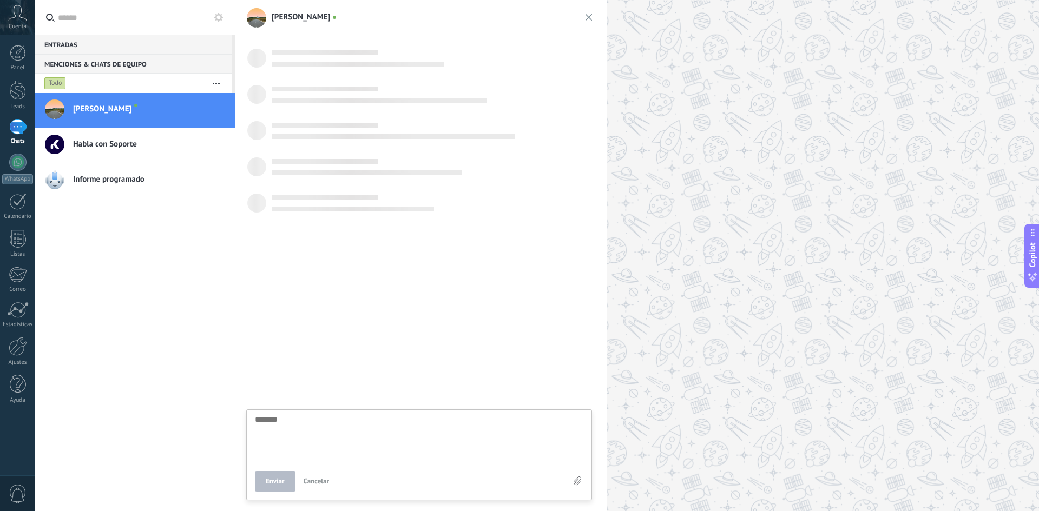
scroll to position [10, 0]
click at [62, 43] on div "Entradas 0" at bounding box center [133, 44] width 196 height 19
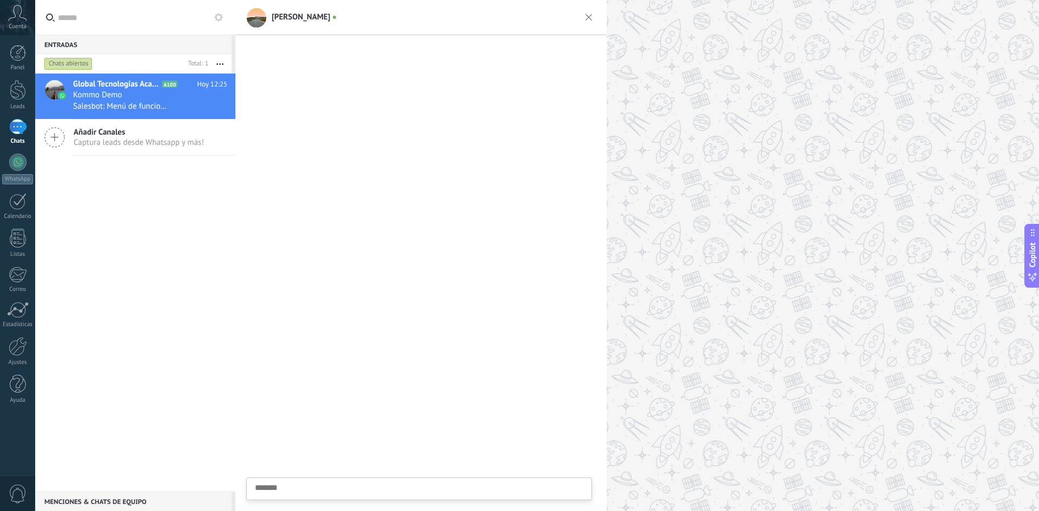
click at [127, 219] on div "Global Tecnologías Academy A100 [DATE] 12:25 Kommo Demo Salesbot: Menú de funci…" at bounding box center [135, 283] width 200 height 418
click at [31, 159] on link "WhatsApp" at bounding box center [17, 169] width 35 height 31
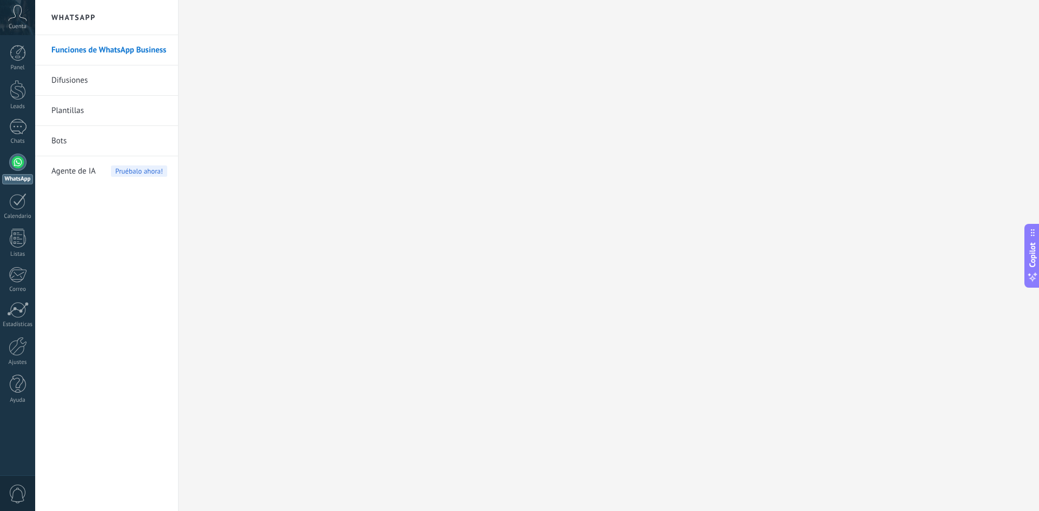
click at [23, 174] on link "WhatsApp" at bounding box center [17, 169] width 35 height 31
click at [83, 14] on h2 "WhatsApp" at bounding box center [107, 17] width 116 height 35
click at [15, 133] on div "1" at bounding box center [17, 127] width 17 height 16
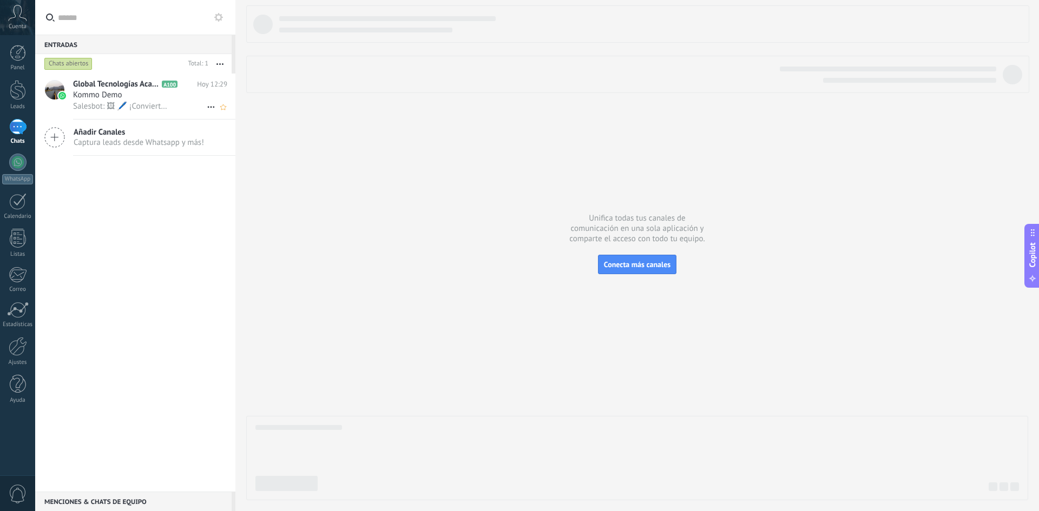
click at [178, 101] on div "Salesbot: 🖼 🖊️ ¡Convierte tu chat de WhatsApp en una potente herramienta para r…" at bounding box center [150, 106] width 154 height 11
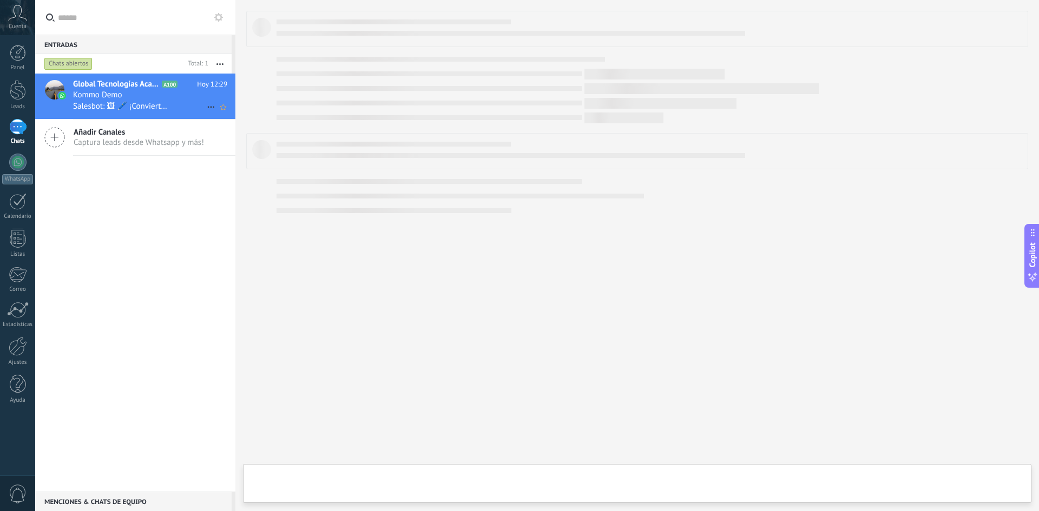
click at [178, 101] on div "Salesbot: 🖼 🖊️ ¡Convierte tu chat de WhatsApp en una potente herramienta para r…" at bounding box center [150, 106] width 154 height 11
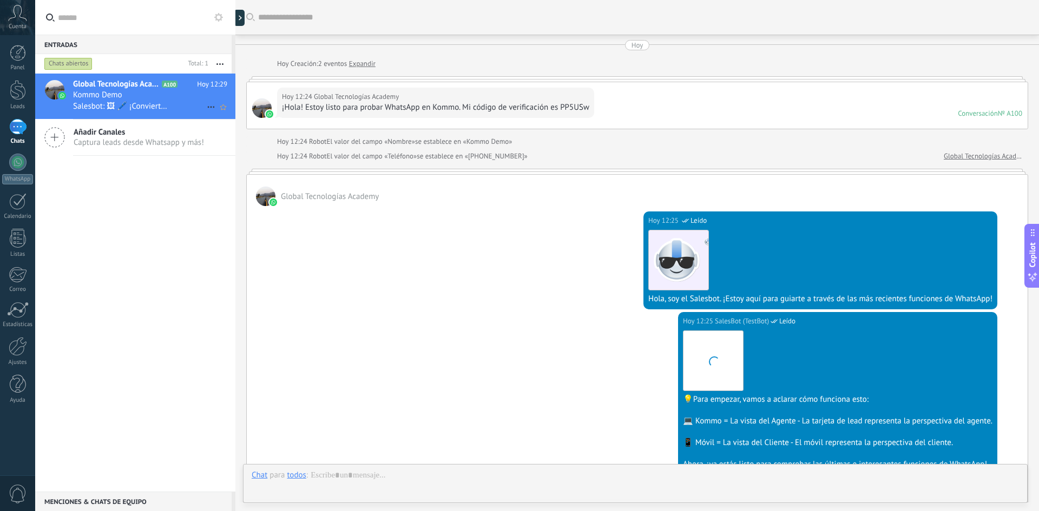
click at [178, 101] on div "Salesbot: 🖼 🖊️ ¡Convierte tu chat de WhatsApp en una potente herramienta para r…" at bounding box center [150, 106] width 154 height 11
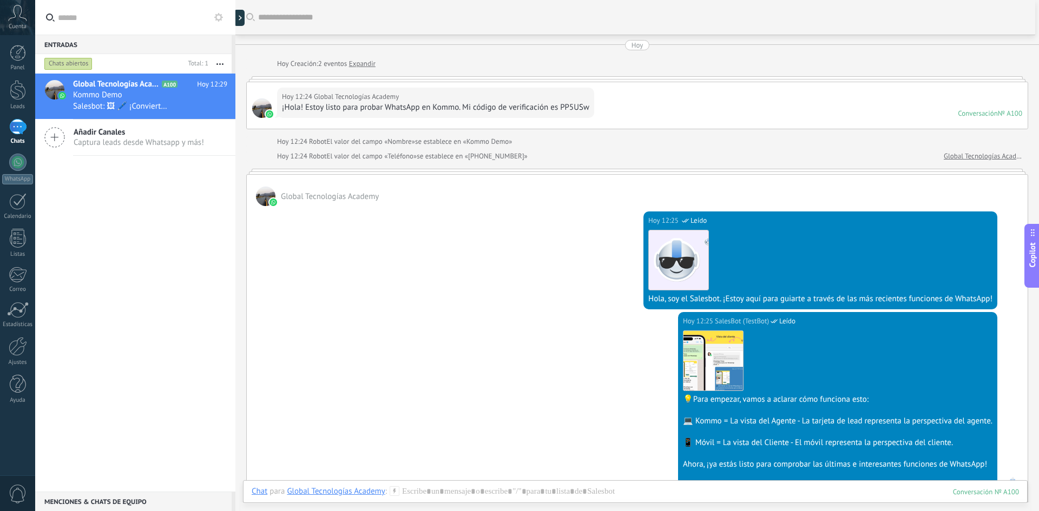
type textarea "**********"
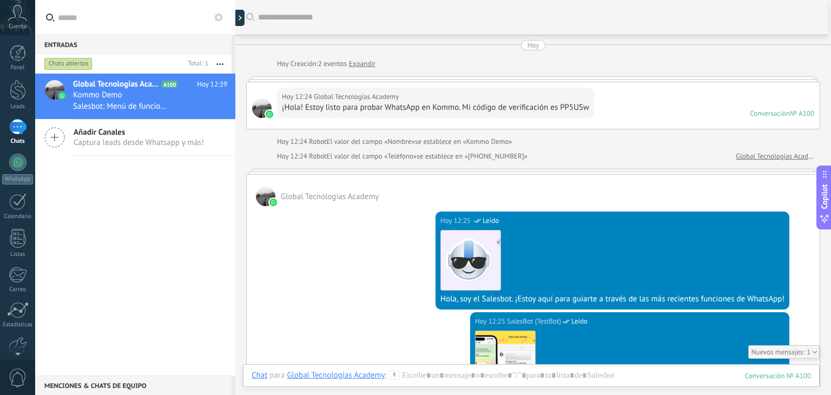
scroll to position [67, 0]
